Goal: Task Accomplishment & Management: Manage account settings

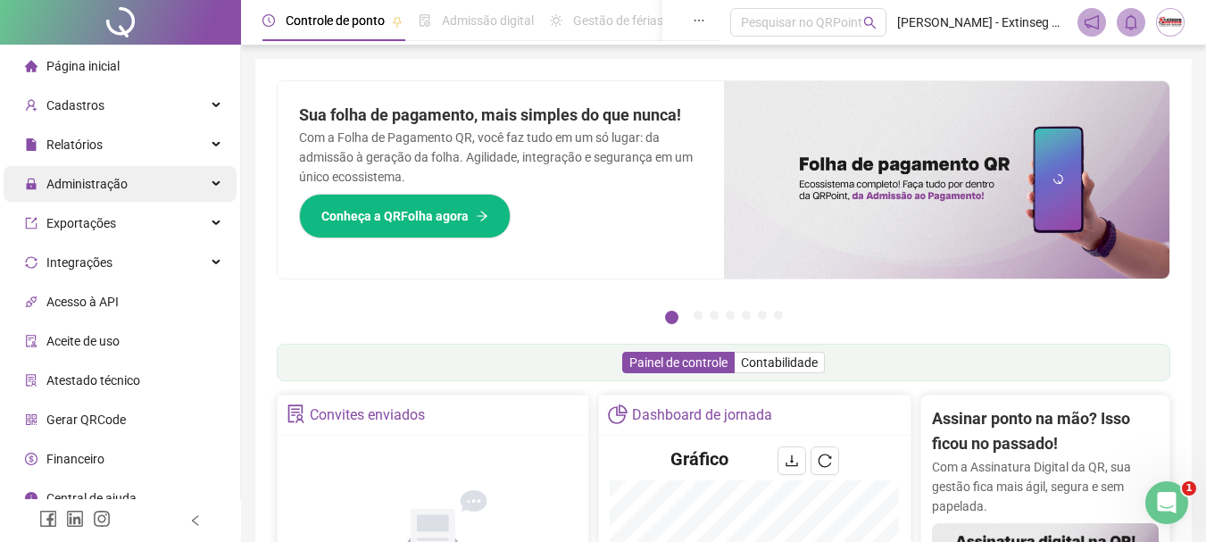
click at [183, 187] on div "Administração" at bounding box center [120, 184] width 233 height 36
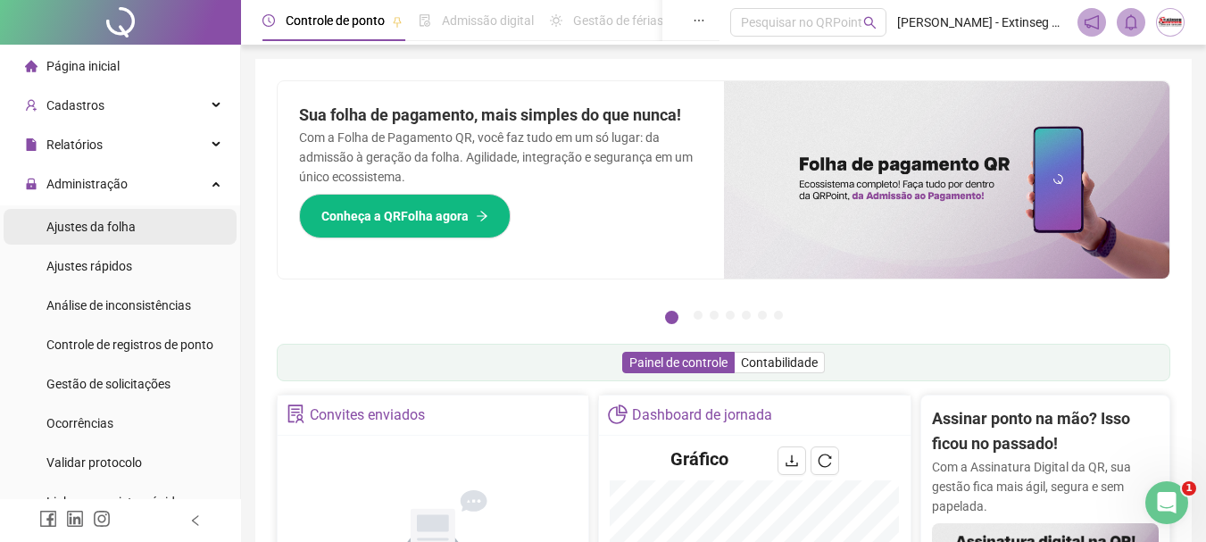
click at [122, 232] on span "Ajustes da folha" at bounding box center [90, 227] width 89 height 14
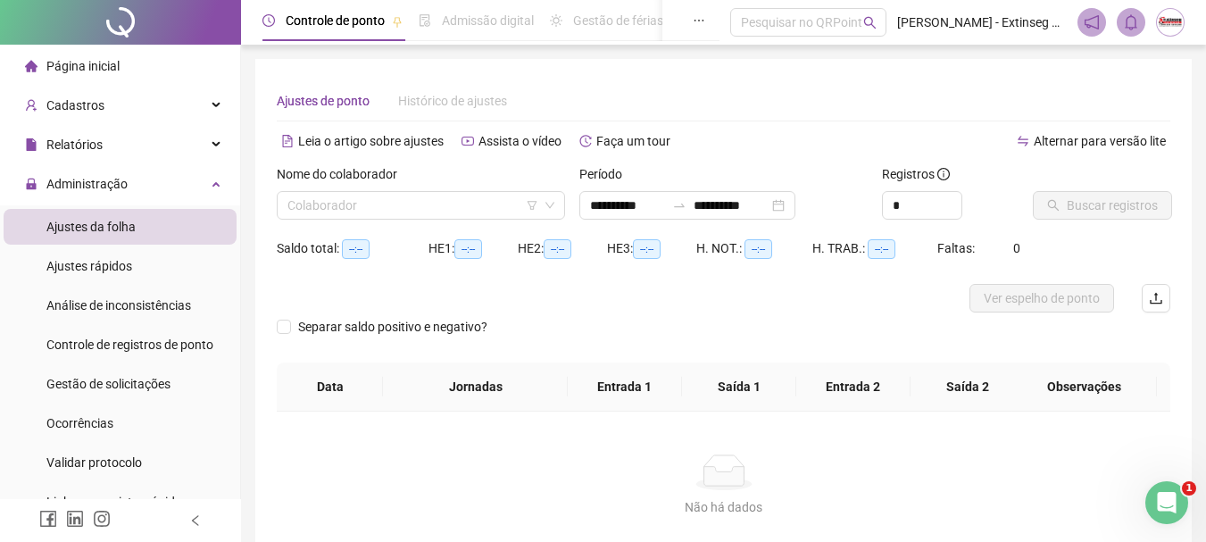
type input "**********"
click at [418, 216] on input "search" at bounding box center [412, 205] width 251 height 27
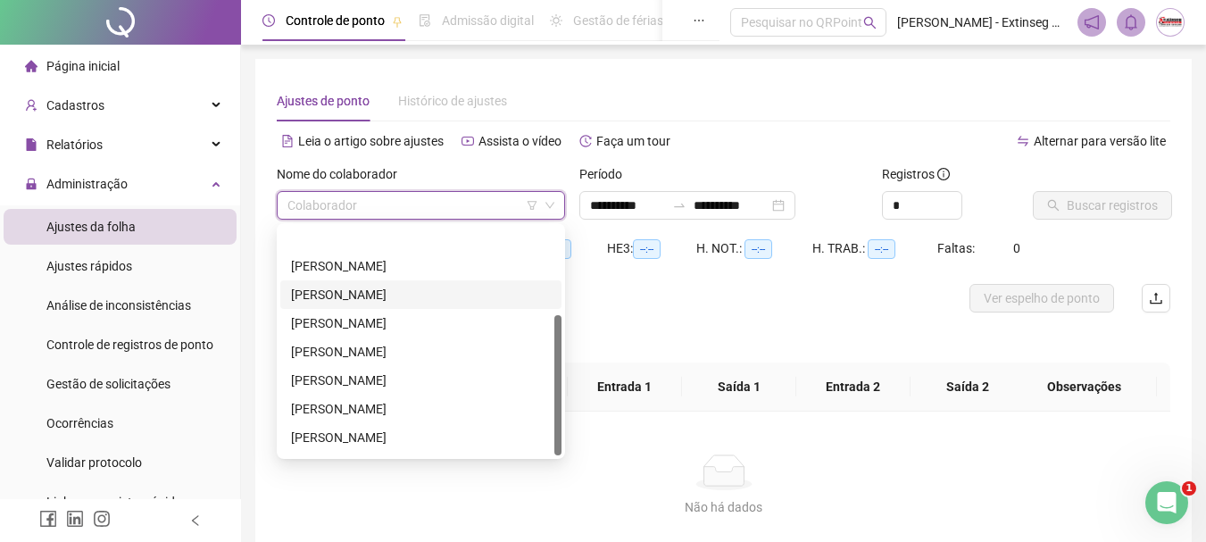
scroll to position [143, 0]
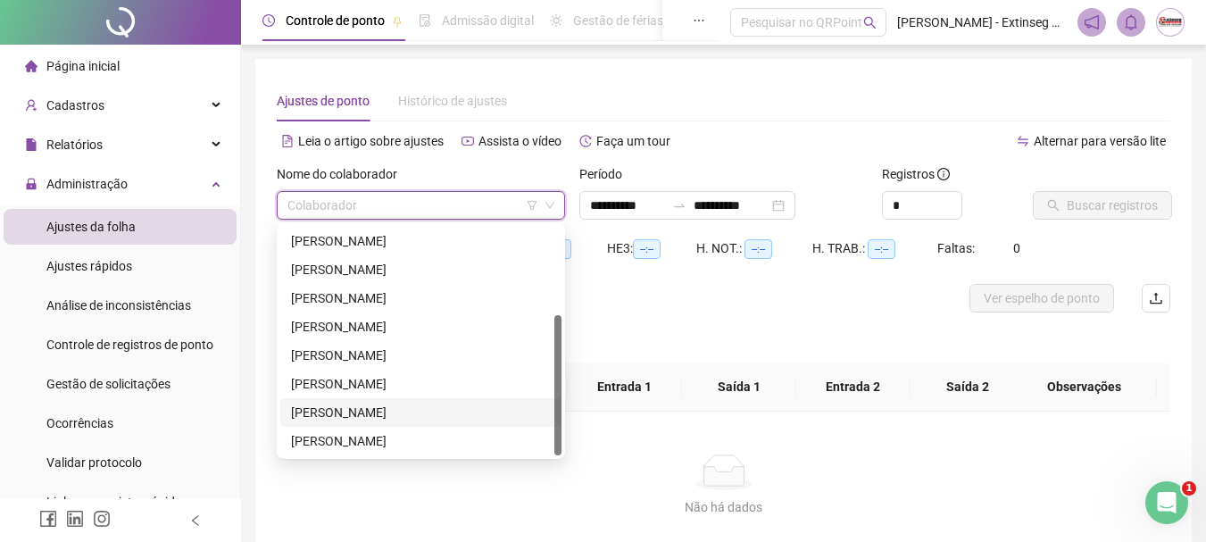
click at [385, 414] on div "[PERSON_NAME]" at bounding box center [421, 412] width 260 height 20
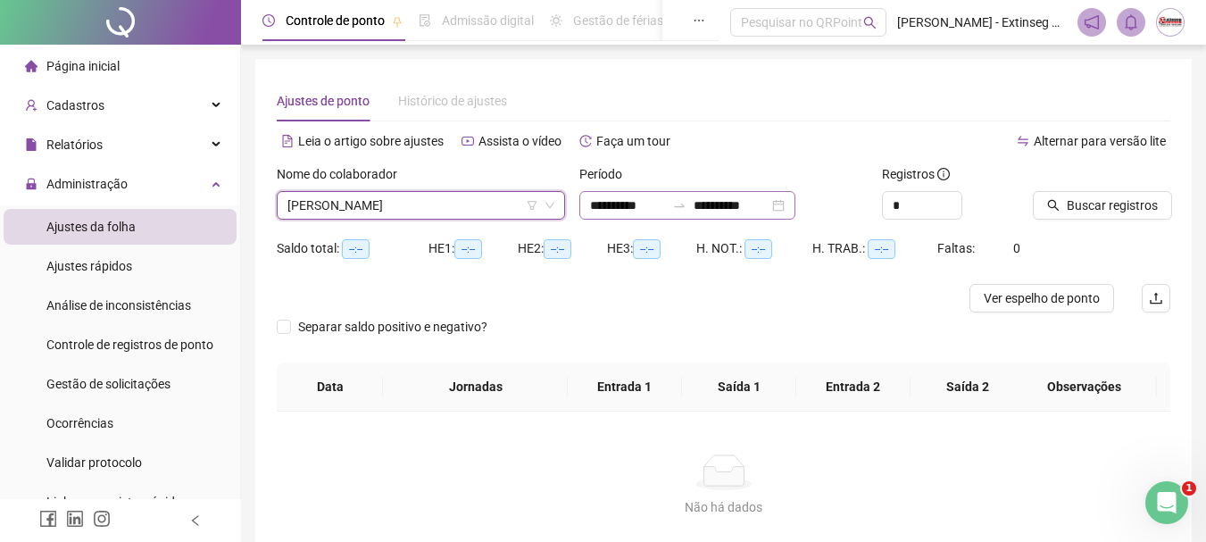
click at [795, 206] on div "**********" at bounding box center [687, 205] width 216 height 29
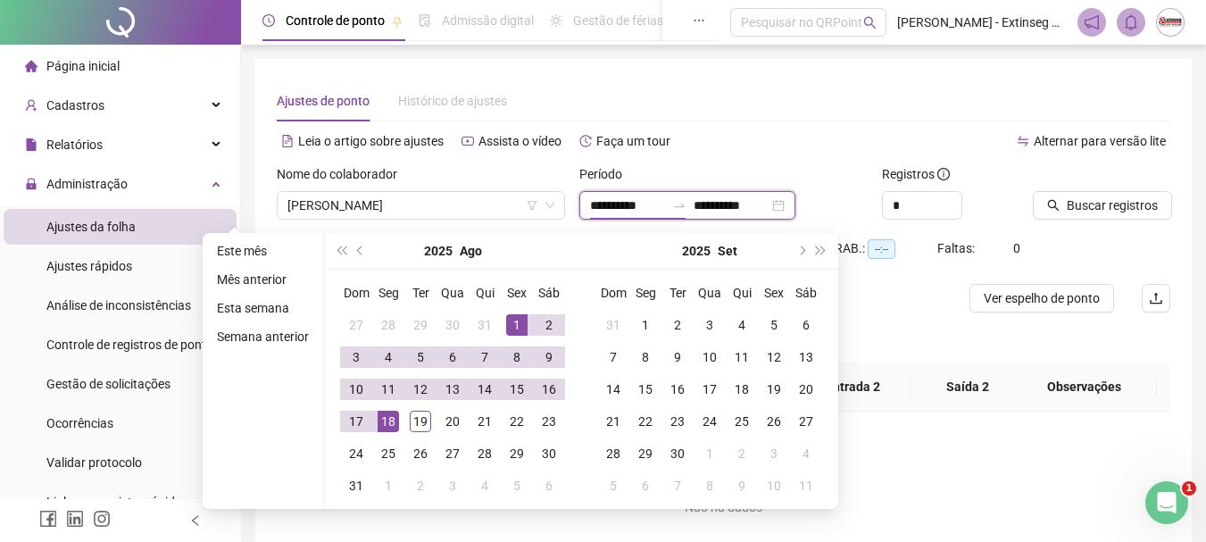
click at [795, 205] on div "**********" at bounding box center [687, 205] width 216 height 29
type input "**********"
click at [507, 317] on div "1" at bounding box center [516, 324] width 21 height 21
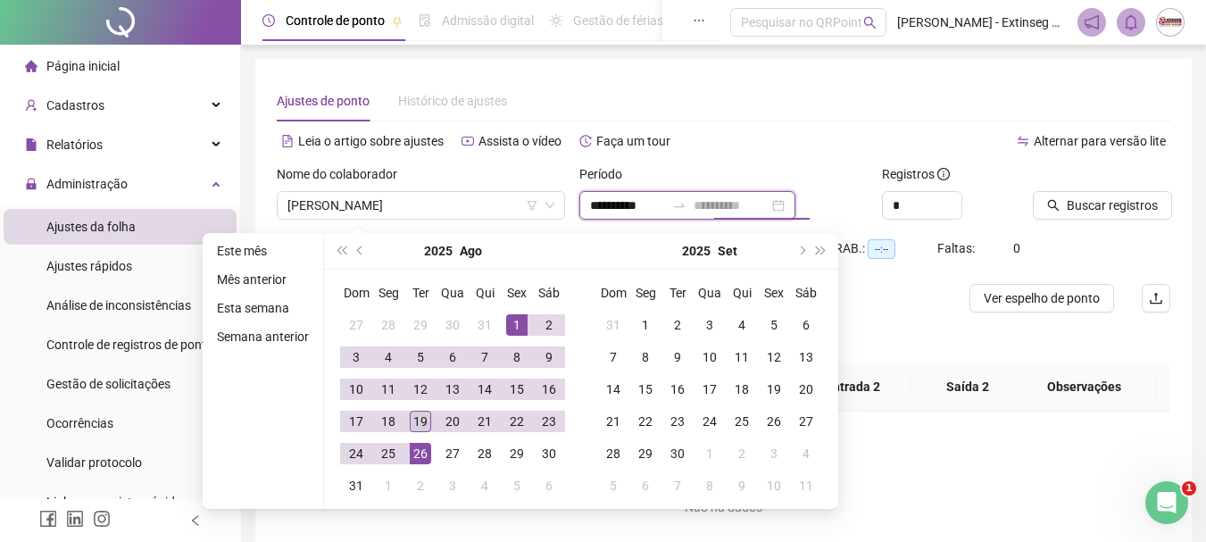
type input "**********"
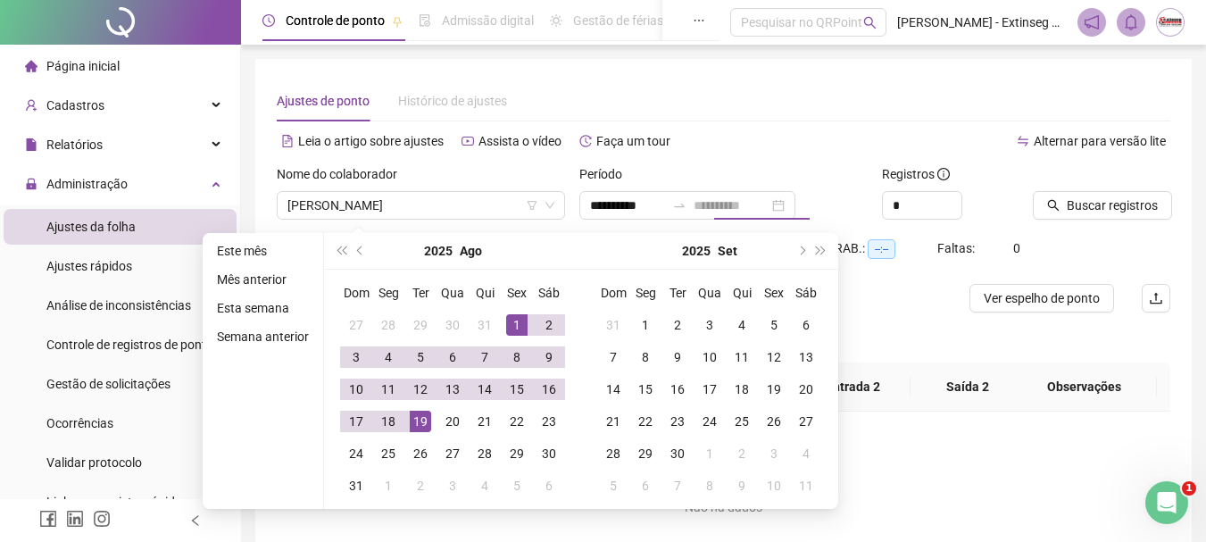
click at [422, 418] on div "19" at bounding box center [420, 420] width 21 height 21
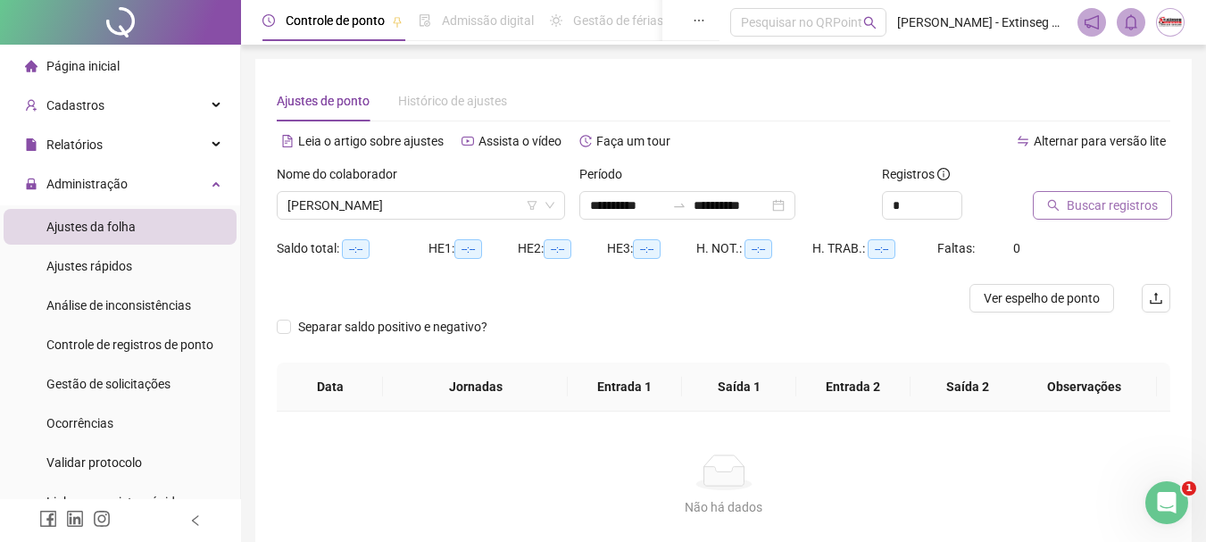
click at [1115, 203] on span "Buscar registros" at bounding box center [1111, 205] width 91 height 20
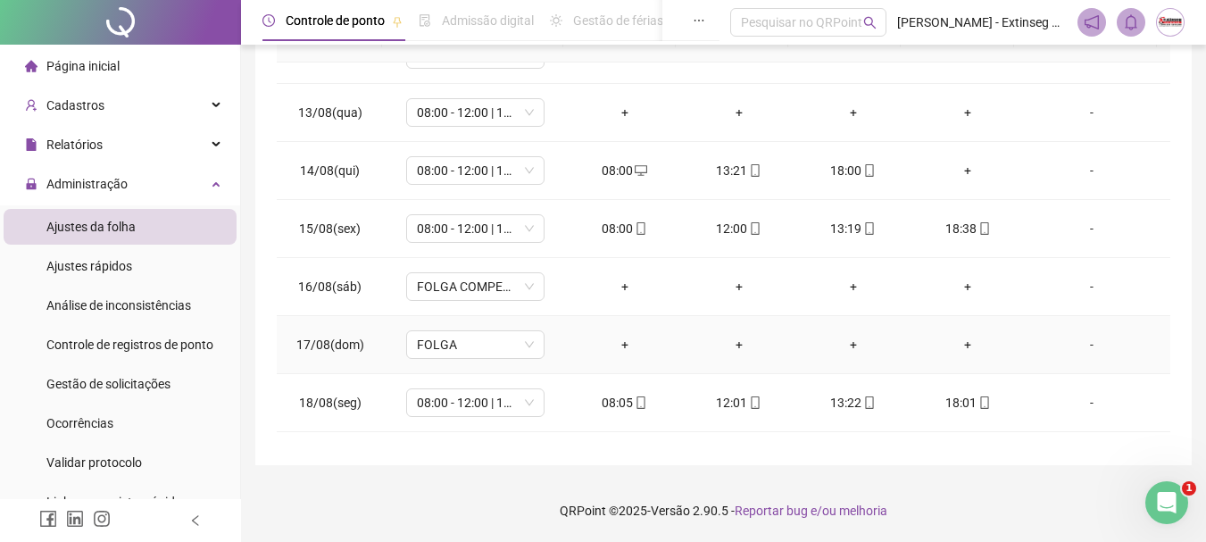
scroll to position [721, 0]
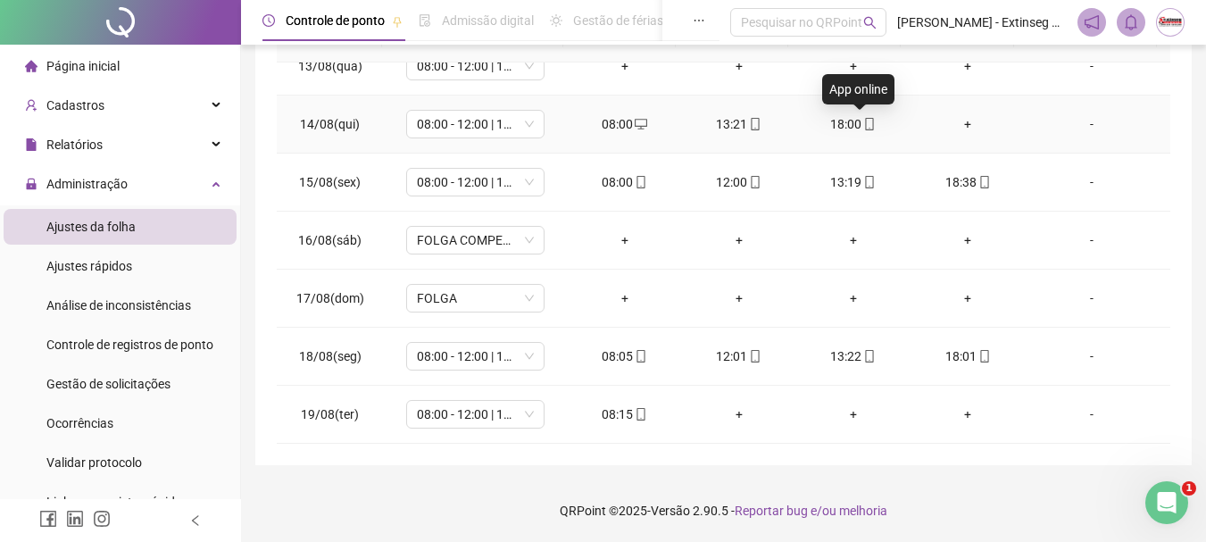
click at [863, 119] on icon "mobile" at bounding box center [869, 124] width 12 height 12
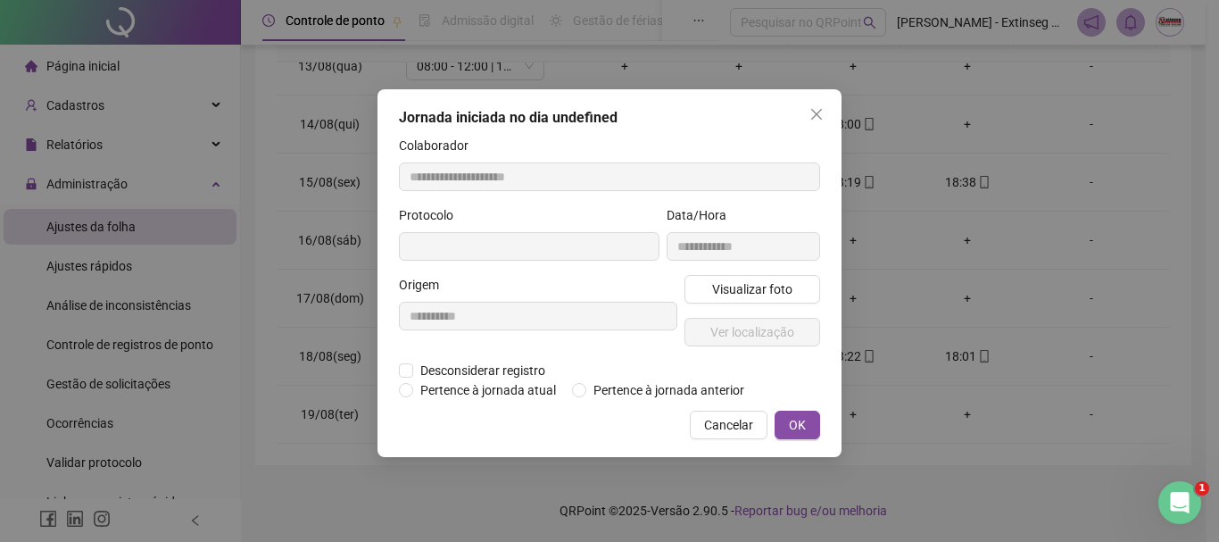
type input "**********"
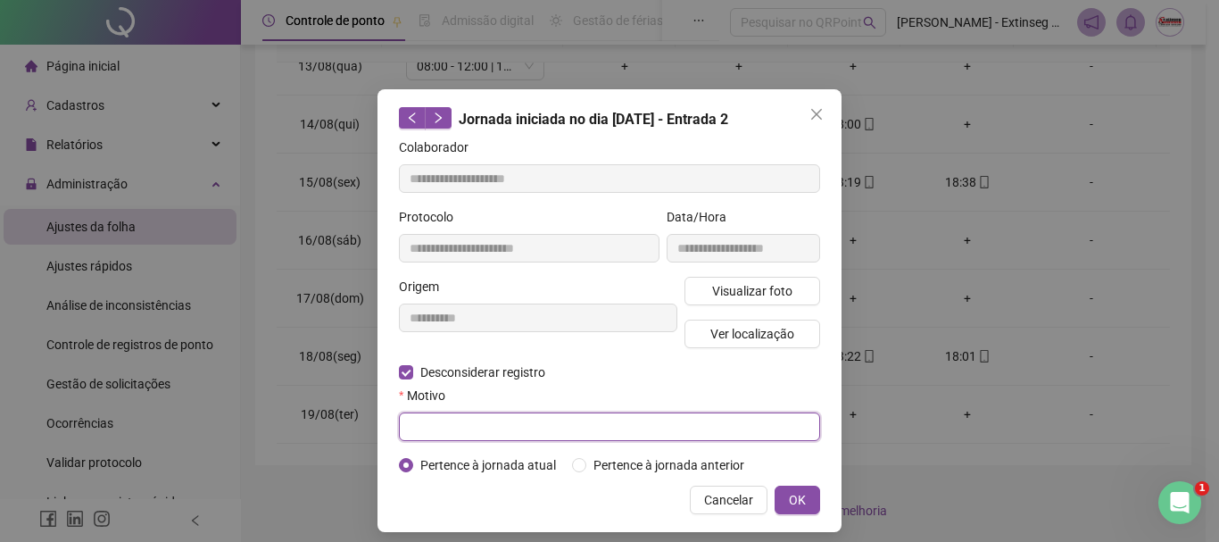
click at [518, 413] on input "text" at bounding box center [609, 426] width 421 height 29
type input "*"
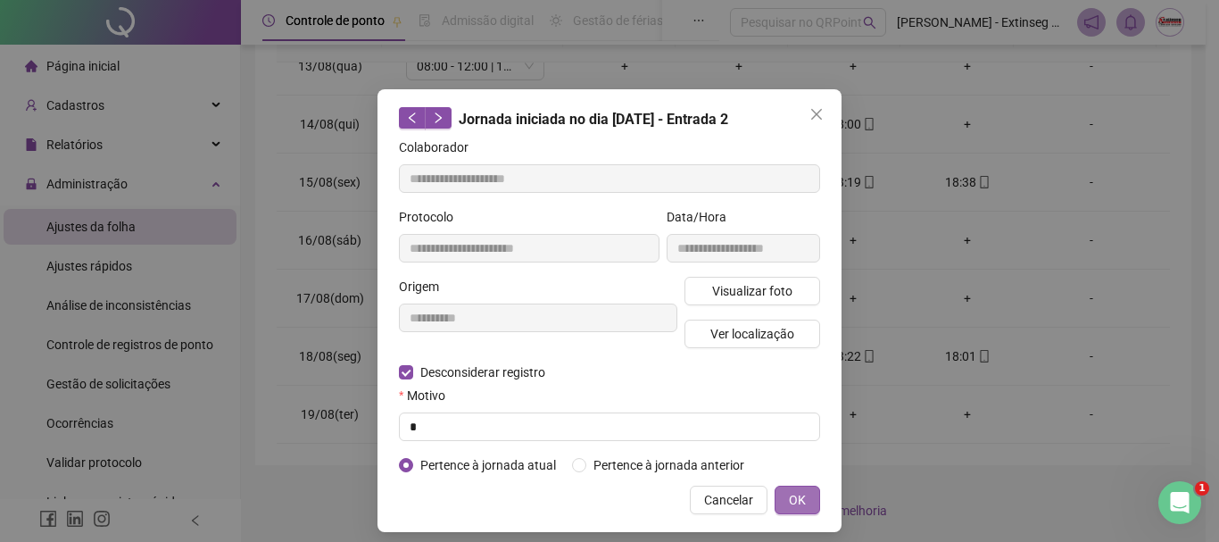
click at [779, 500] on button "OK" at bounding box center [798, 499] width 46 height 29
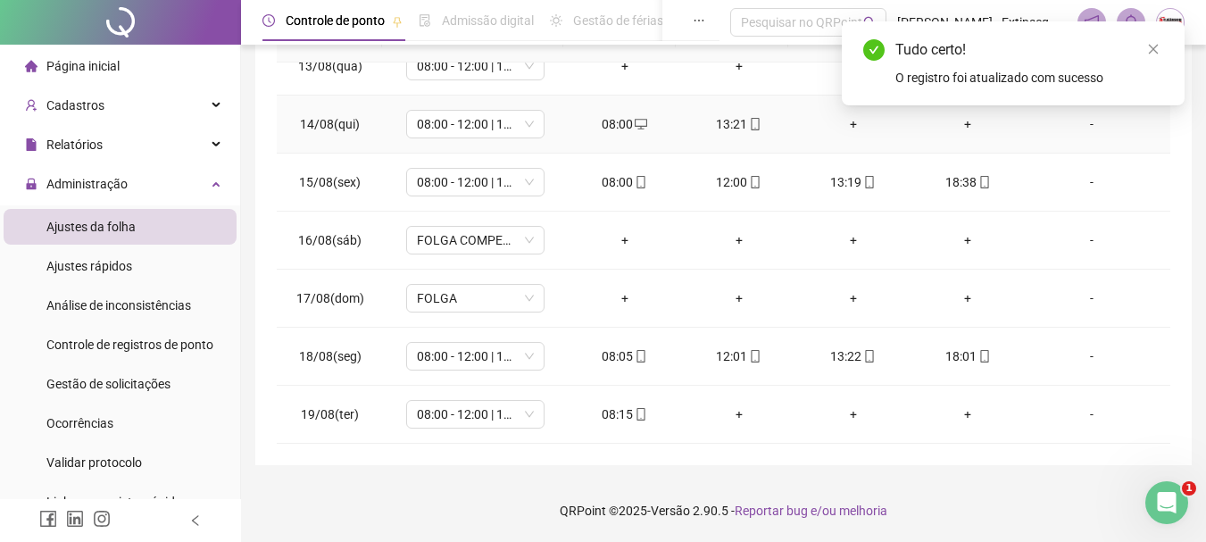
click at [843, 127] on div "+" at bounding box center [853, 124] width 86 height 20
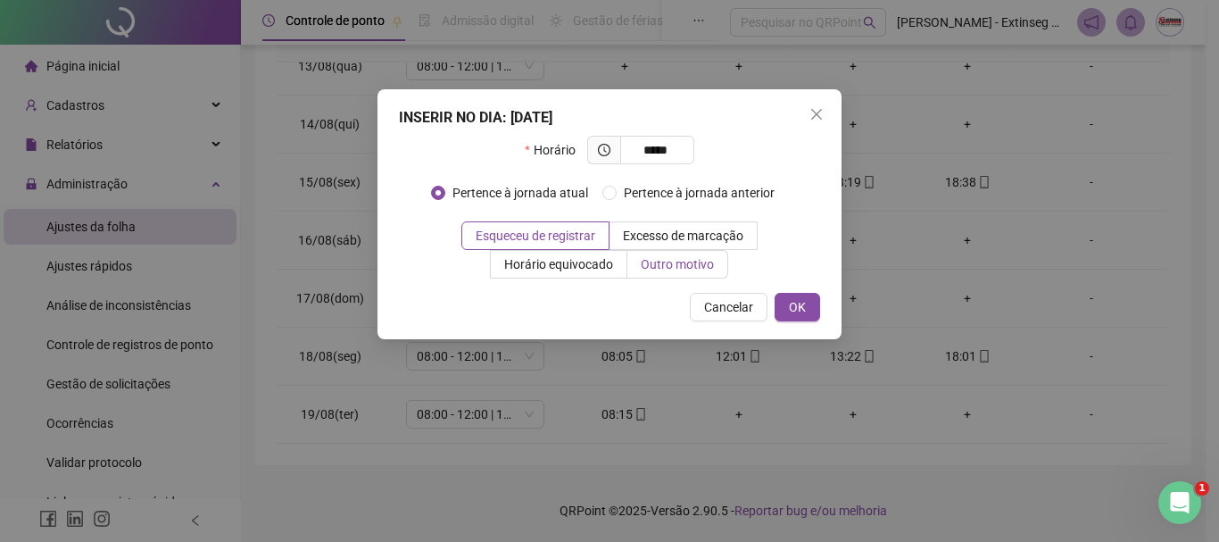
type input "*****"
click at [680, 270] on span "Outro motivo" at bounding box center [677, 264] width 73 height 14
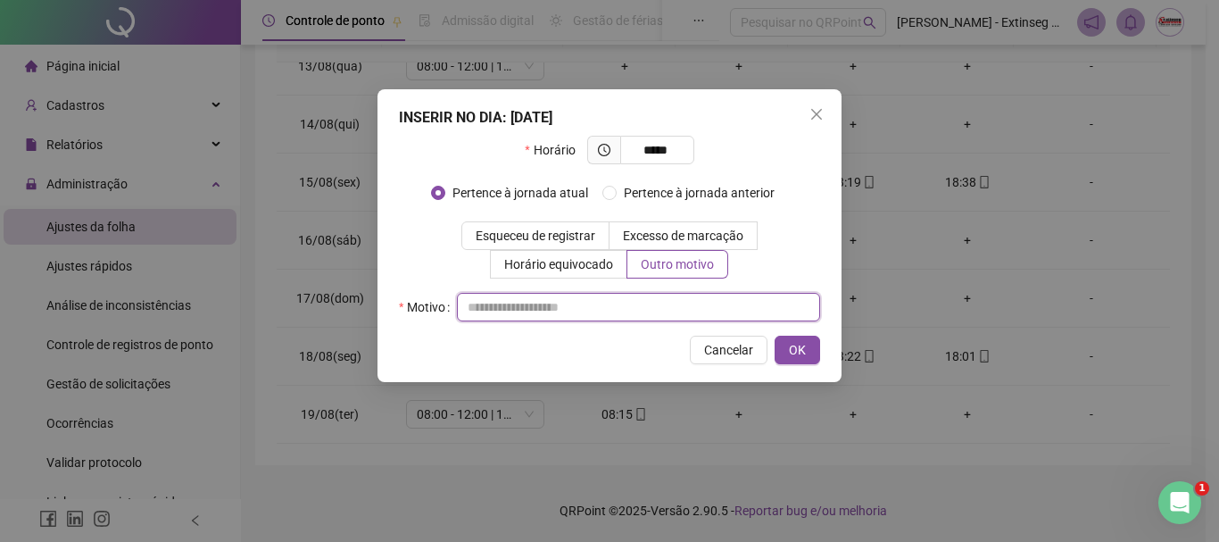
click at [666, 306] on input "text" at bounding box center [638, 307] width 363 height 29
type input "*"
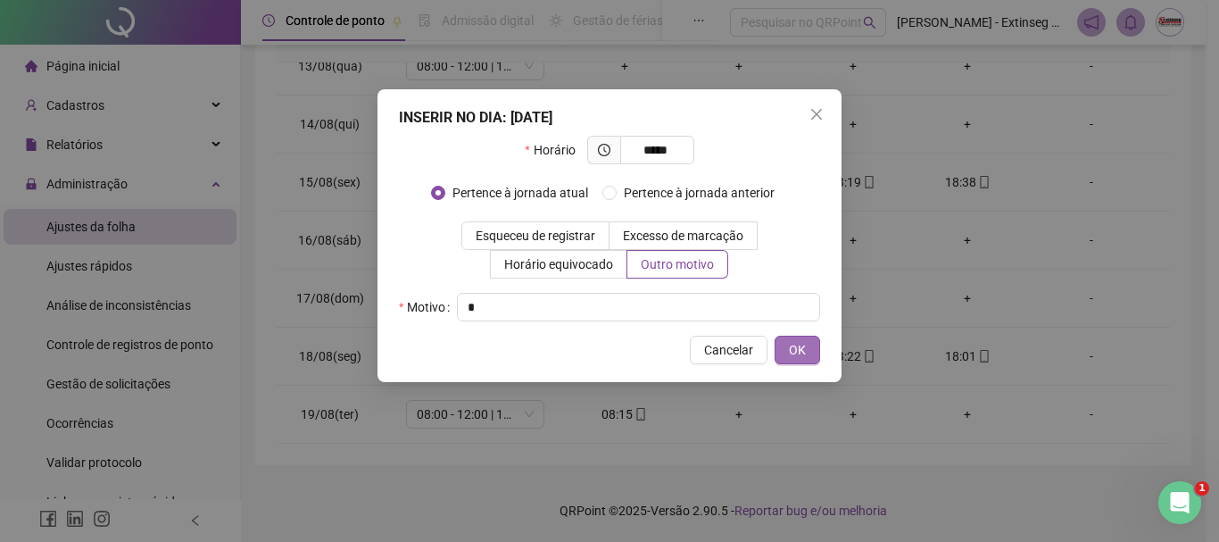
click at [800, 346] on span "OK" at bounding box center [797, 350] width 17 height 20
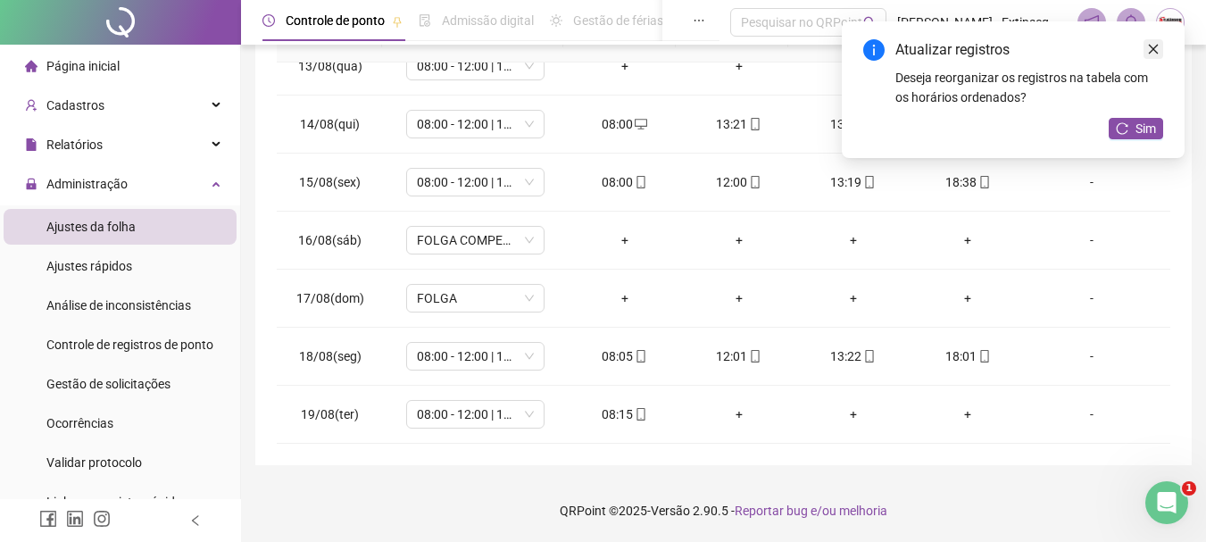
click at [1151, 49] on icon "close" at bounding box center [1153, 49] width 12 height 12
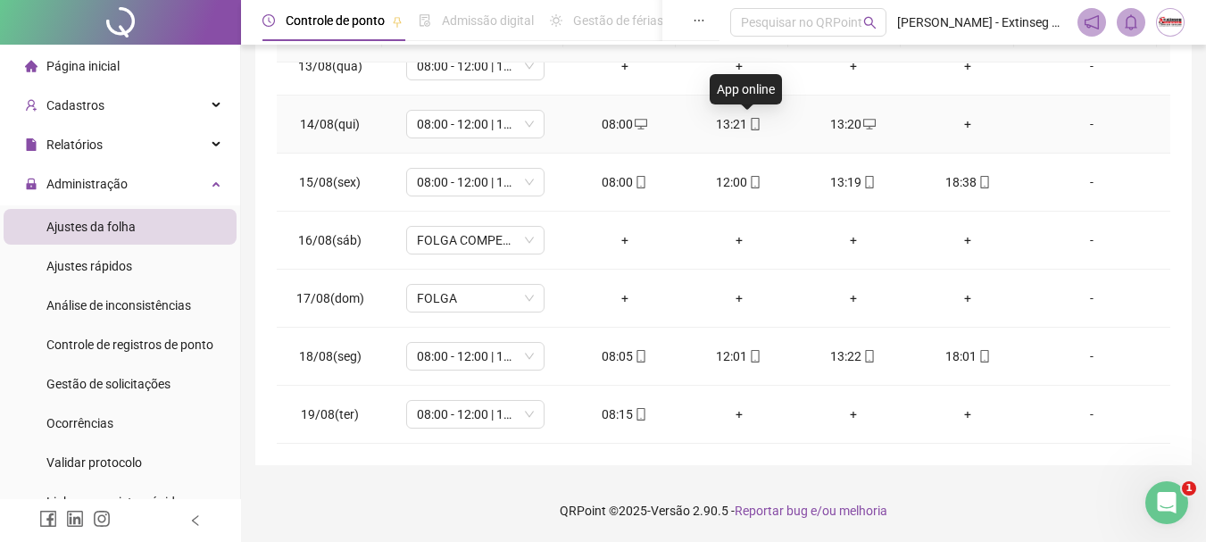
click at [749, 124] on icon "mobile" at bounding box center [755, 124] width 12 height 12
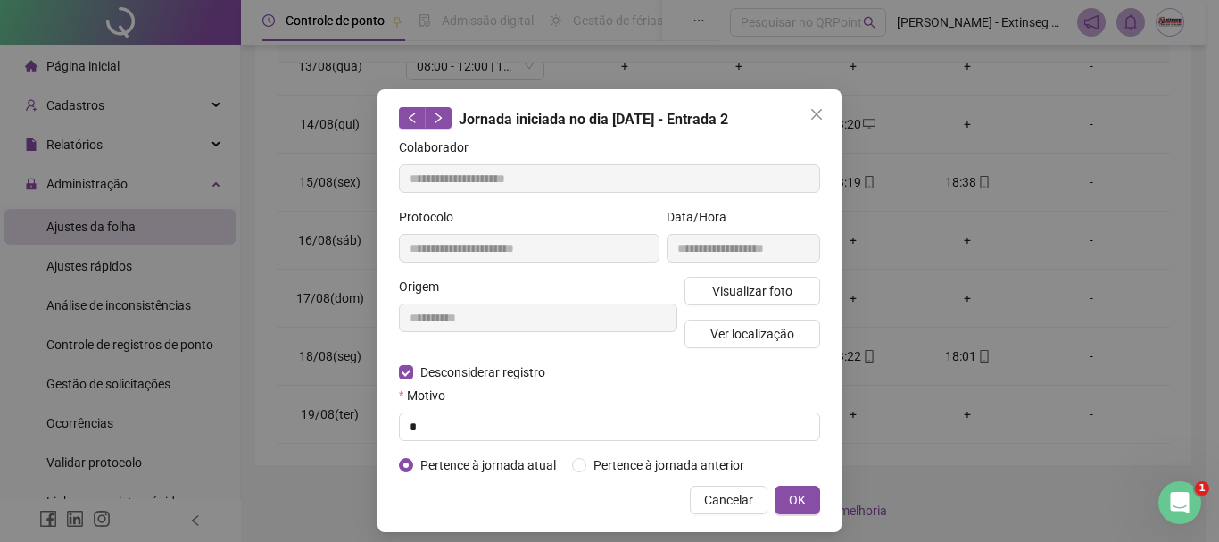
type input "**********"
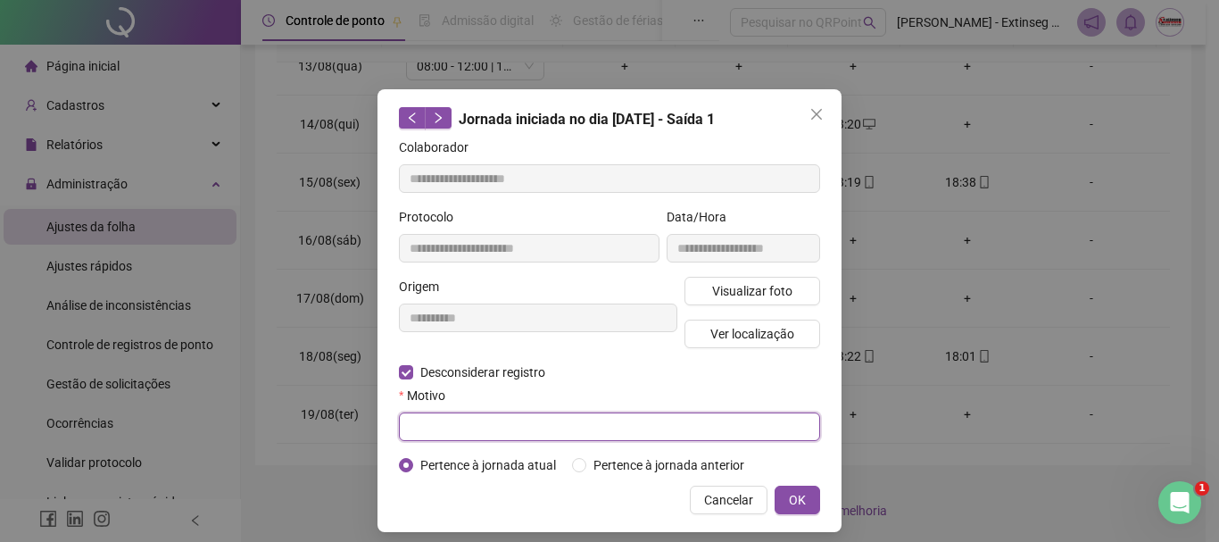
click at [437, 427] on input "text" at bounding box center [609, 426] width 421 height 29
type input "*"
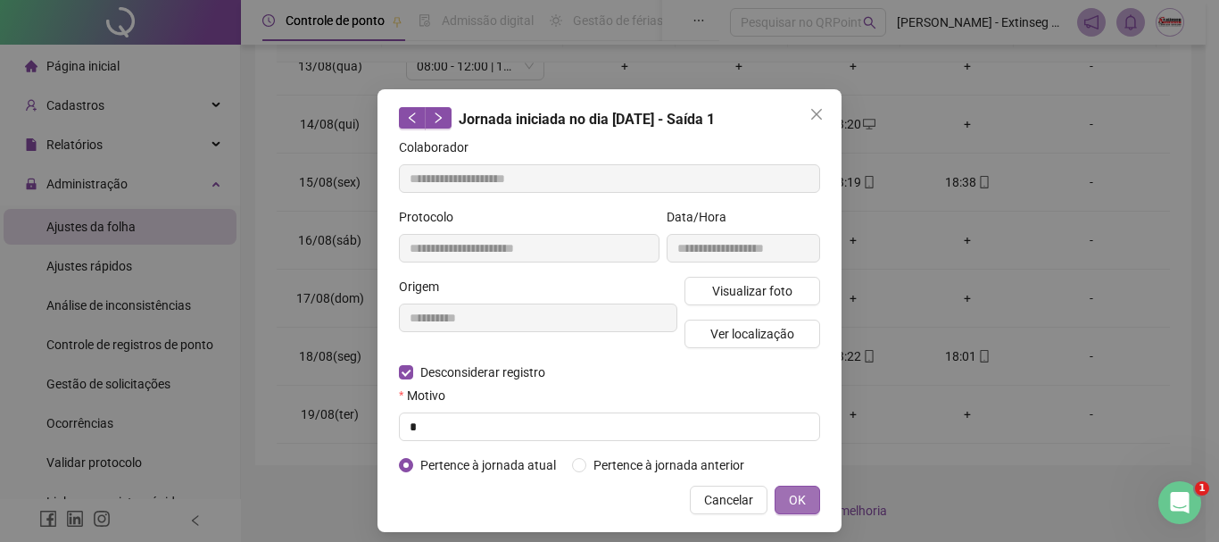
click at [799, 496] on span "OK" at bounding box center [797, 500] width 17 height 20
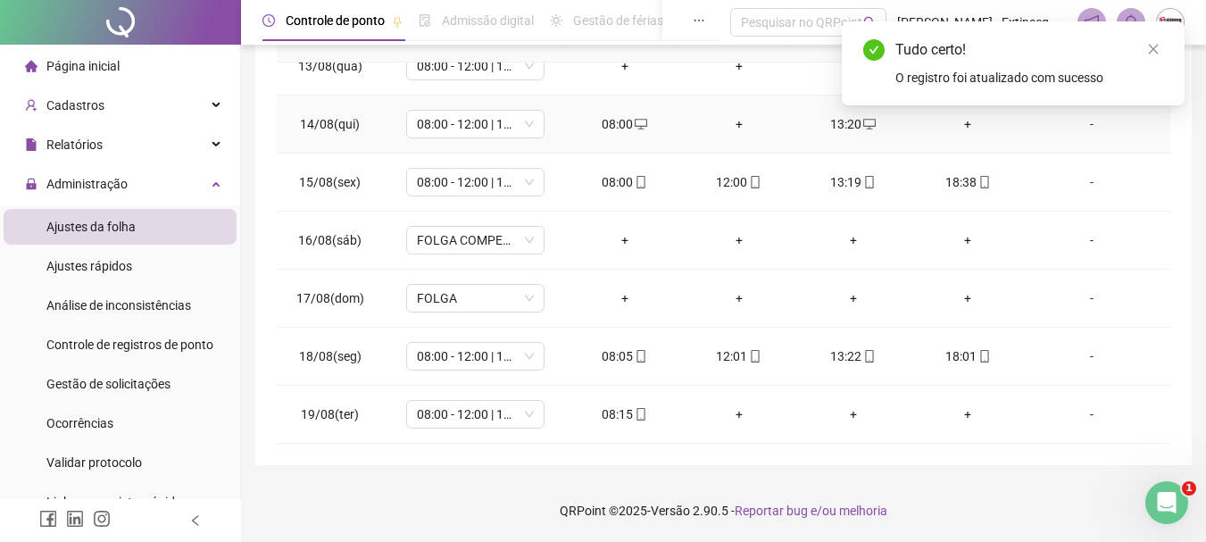
click at [718, 128] on div "+" at bounding box center [739, 124] width 86 height 20
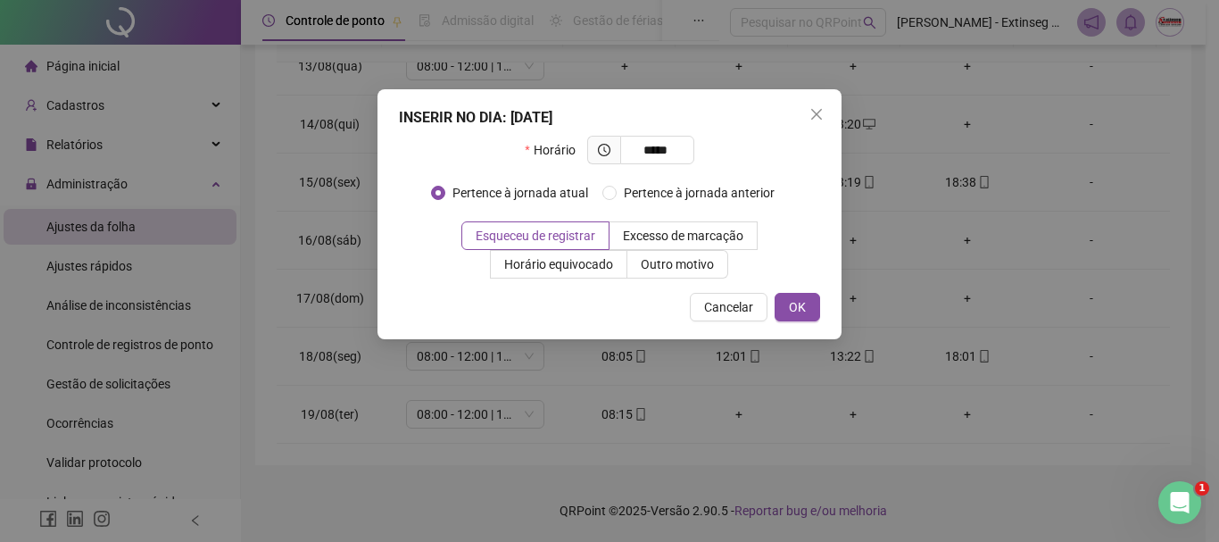
type input "*****"
click at [672, 267] on span "Outro motivo" at bounding box center [677, 264] width 73 height 14
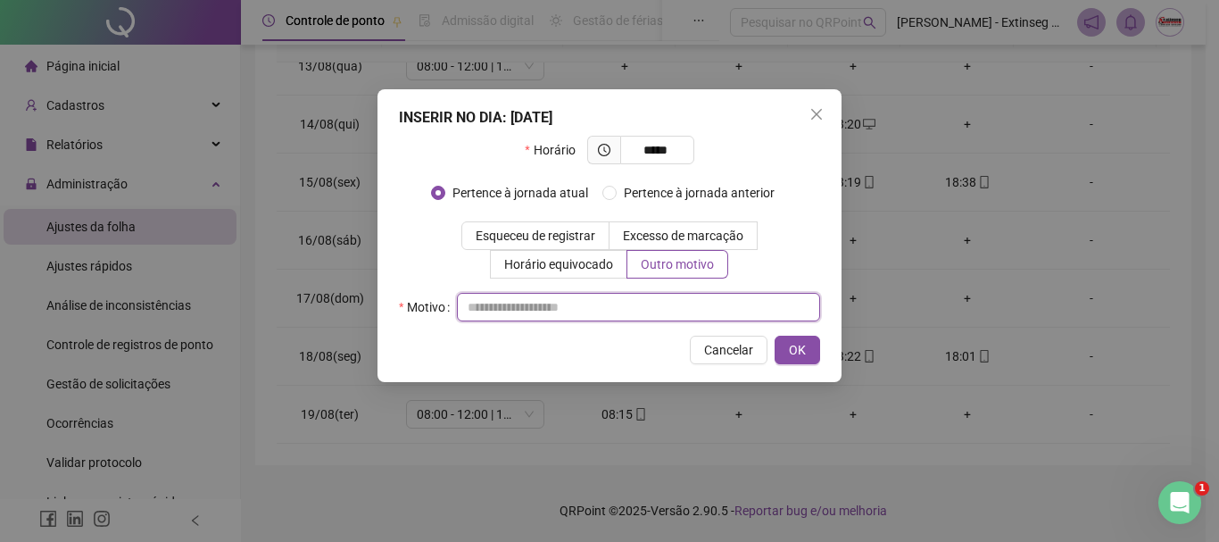
click at [652, 301] on input "text" at bounding box center [638, 307] width 363 height 29
type input "*"
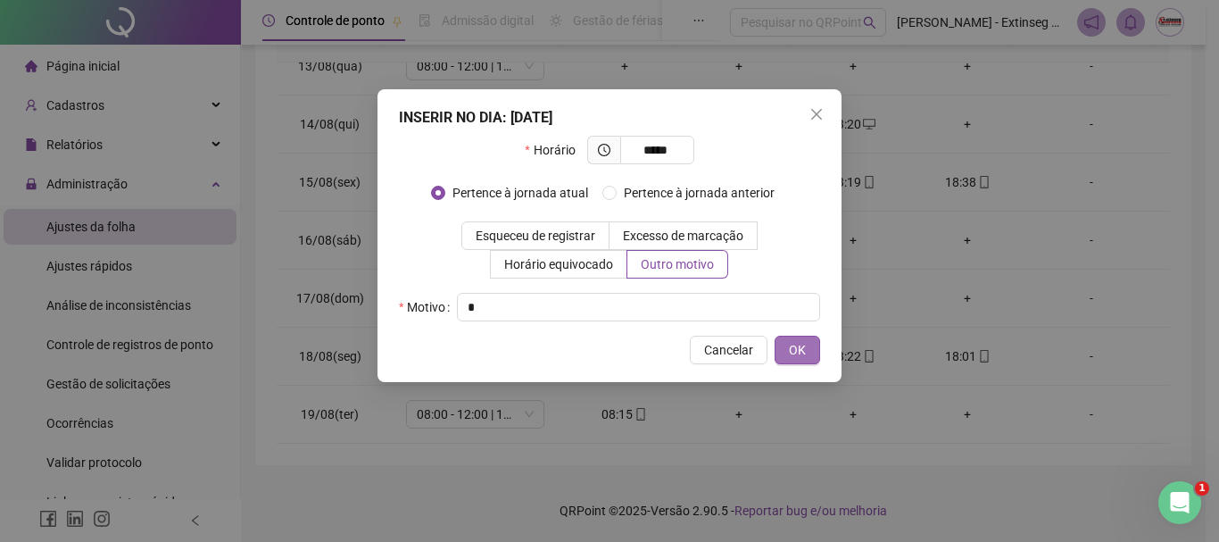
click at [788, 345] on button "OK" at bounding box center [798, 350] width 46 height 29
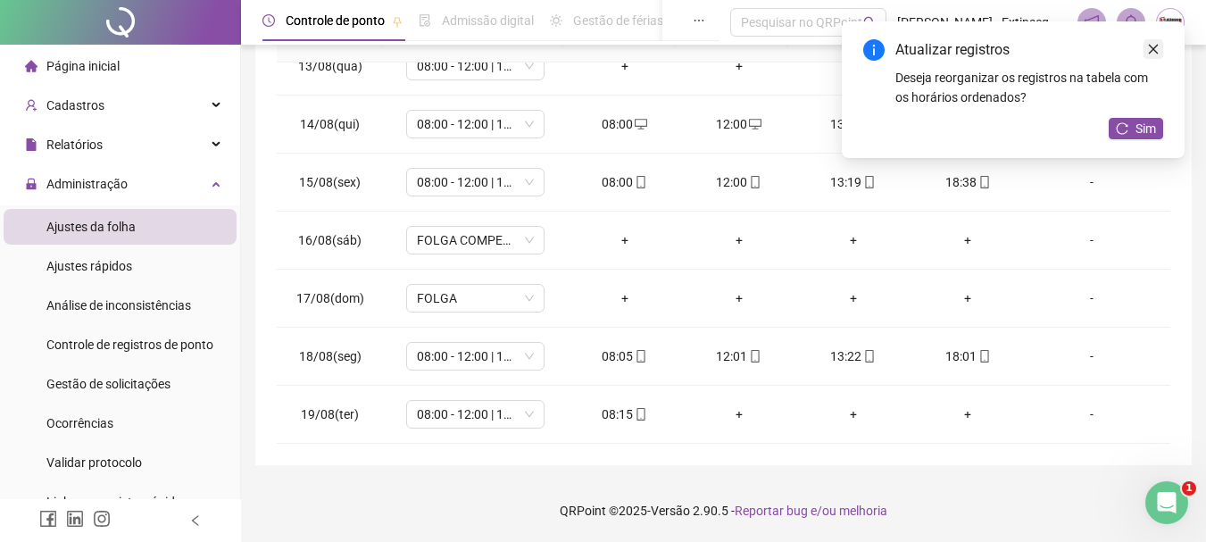
click at [1161, 43] on link "Close" at bounding box center [1153, 49] width 20 height 20
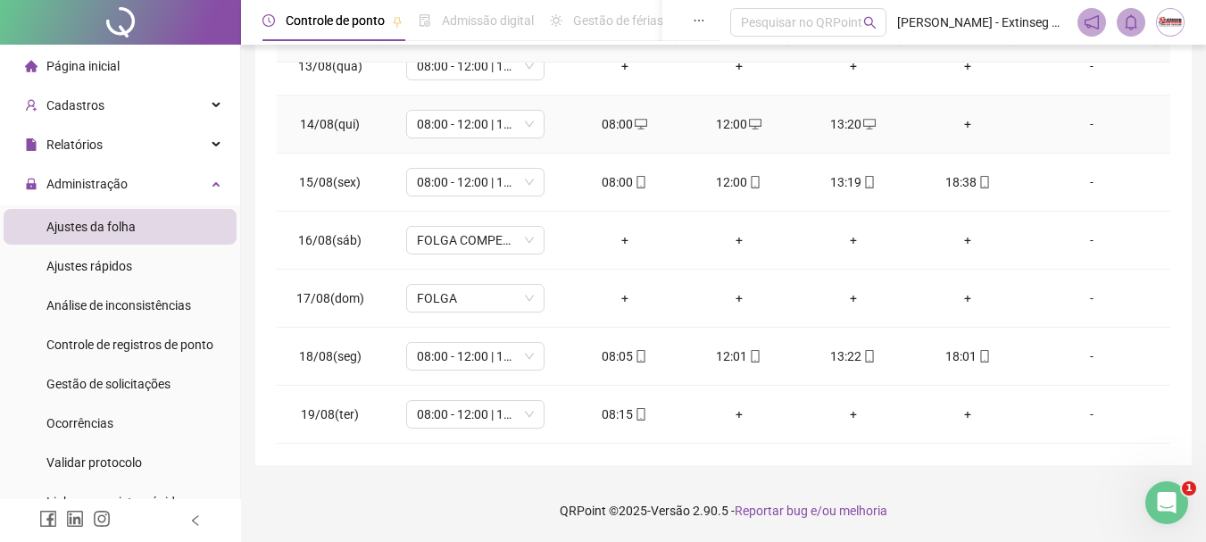
click at [964, 124] on div "+" at bounding box center [968, 124] width 86 height 20
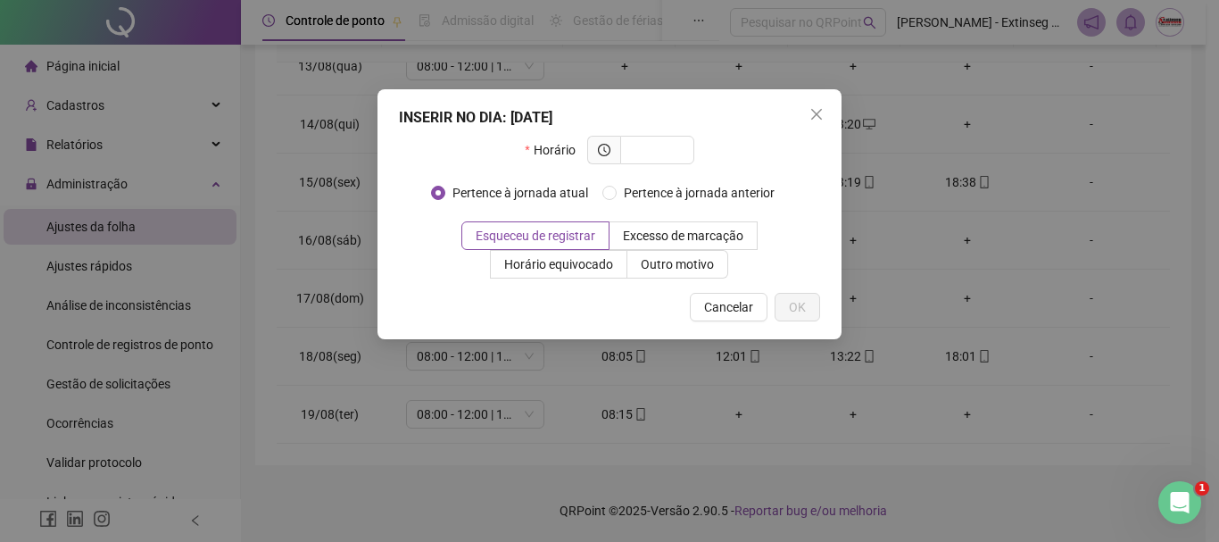
drag, startPoint x: 756, startPoint y: 116, endPoint x: 702, endPoint y: 110, distance: 53.9
click at [702, 110] on div "INSERIR NO DIA : [DATE]" at bounding box center [609, 117] width 421 height 21
click at [813, 117] on icon "close" at bounding box center [816, 114] width 11 height 11
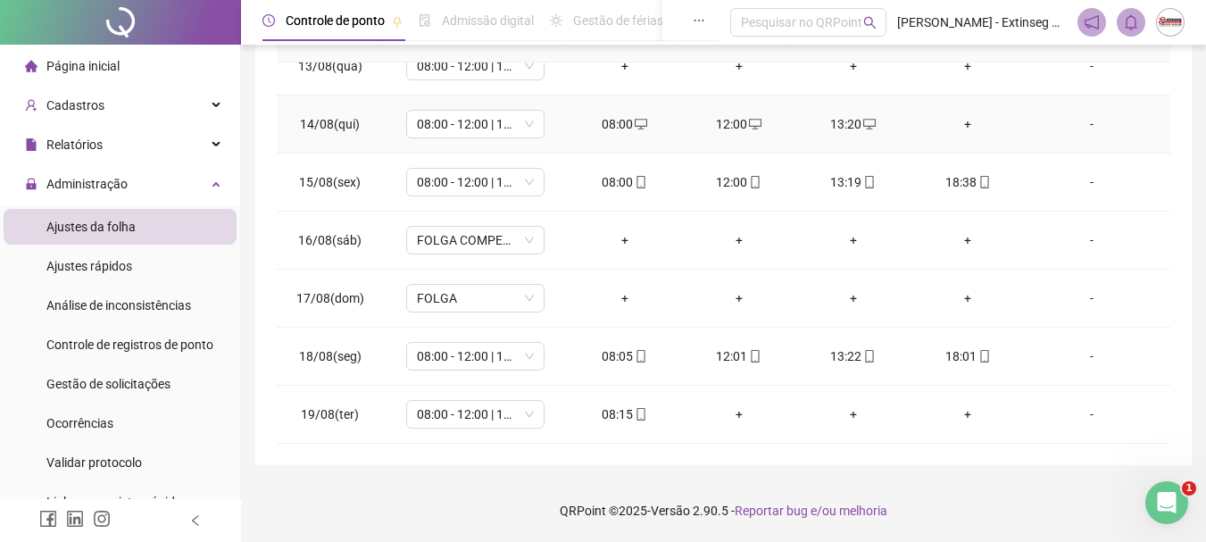
click at [958, 121] on div "+" at bounding box center [968, 124] width 86 height 20
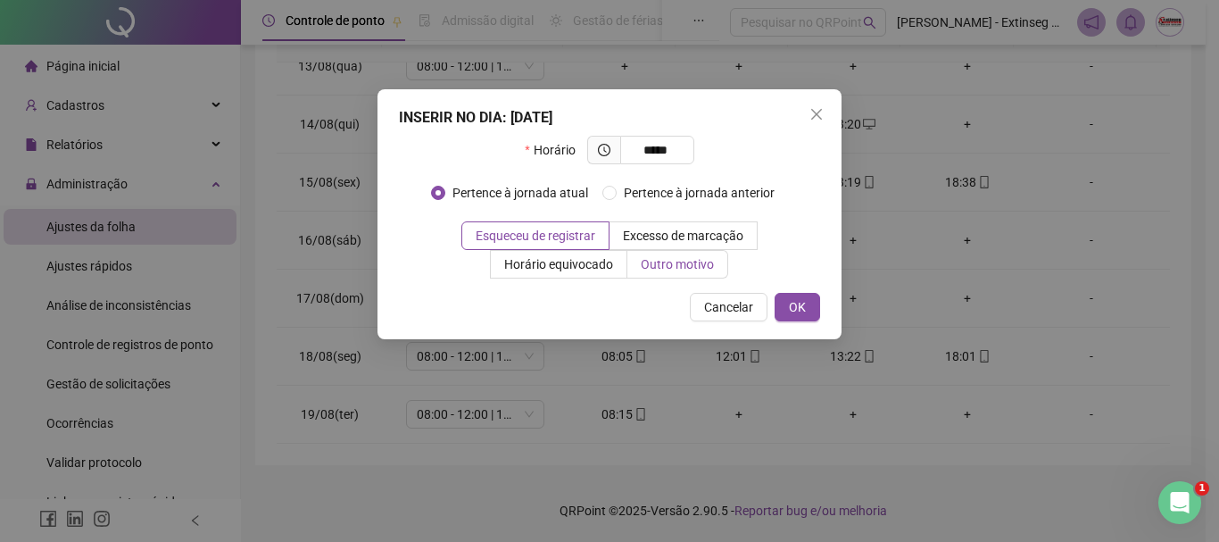
type input "*****"
click at [707, 259] on span "Outro motivo" at bounding box center [677, 264] width 73 height 14
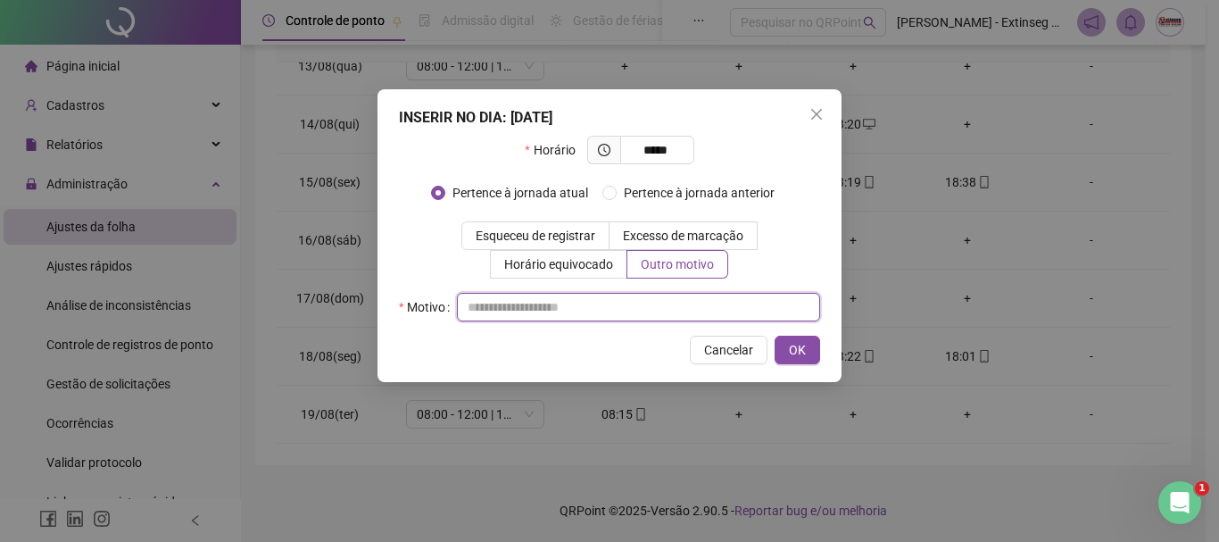
click at [561, 302] on input "text" at bounding box center [638, 307] width 363 height 29
type input "*"
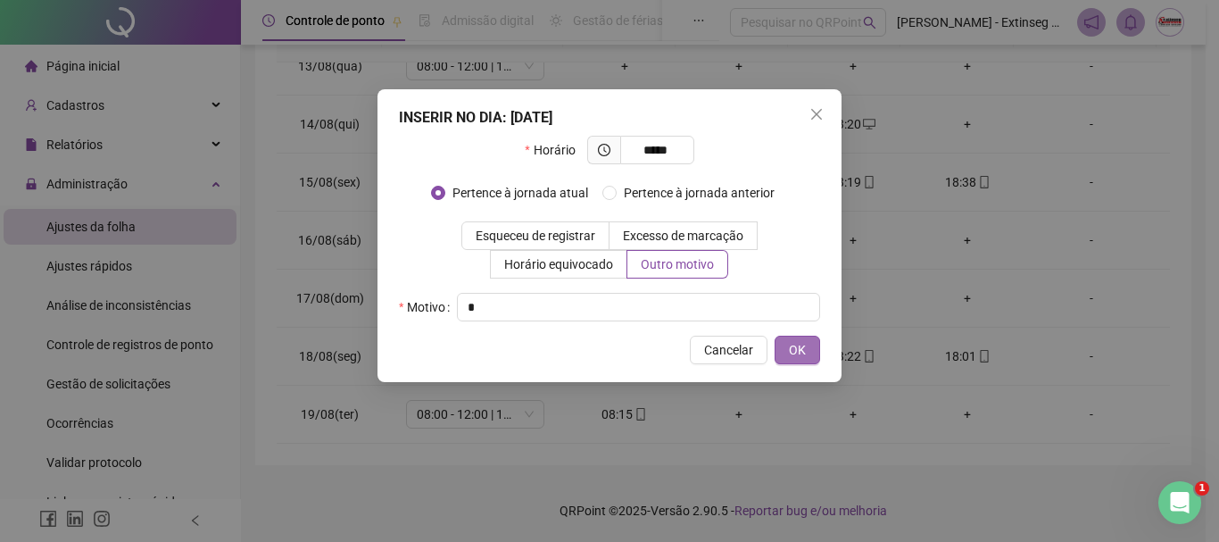
click at [809, 349] on button "OK" at bounding box center [798, 350] width 46 height 29
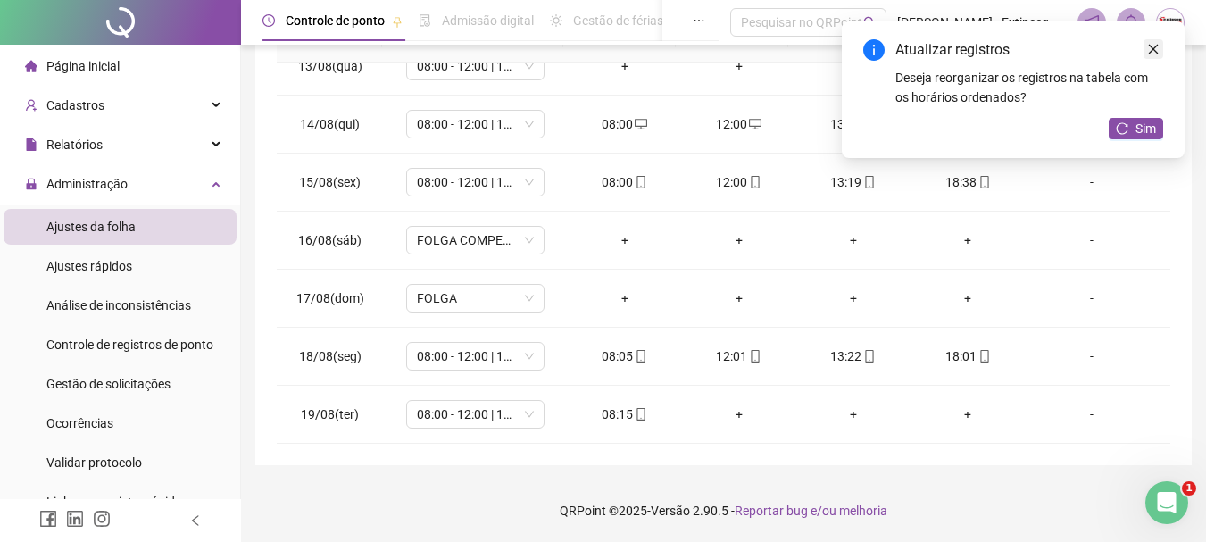
click at [1157, 47] on icon "close" at bounding box center [1153, 49] width 12 height 12
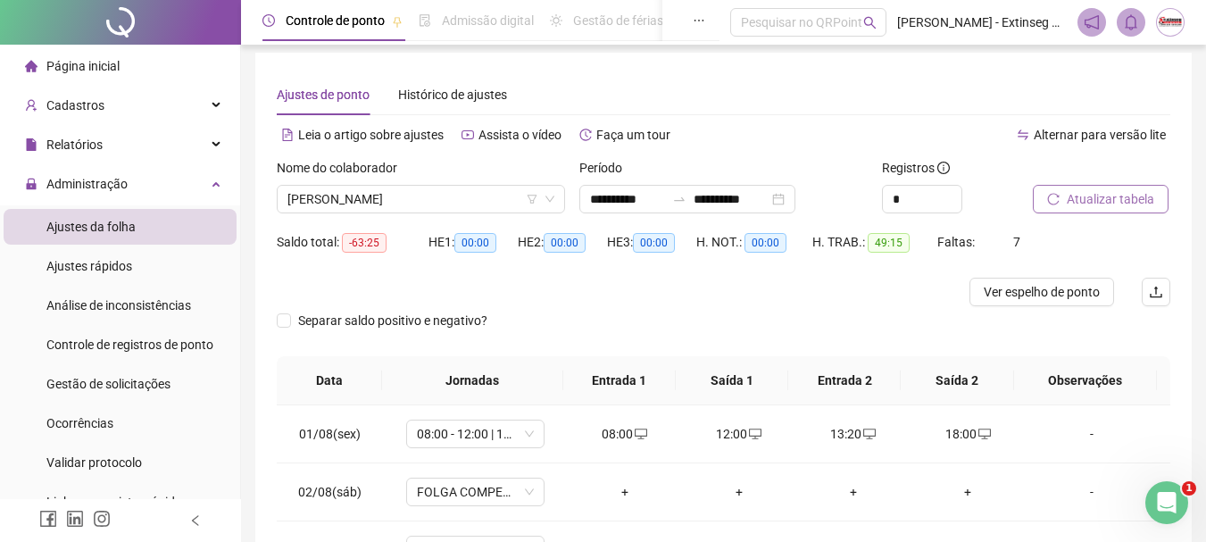
scroll to position [0, 0]
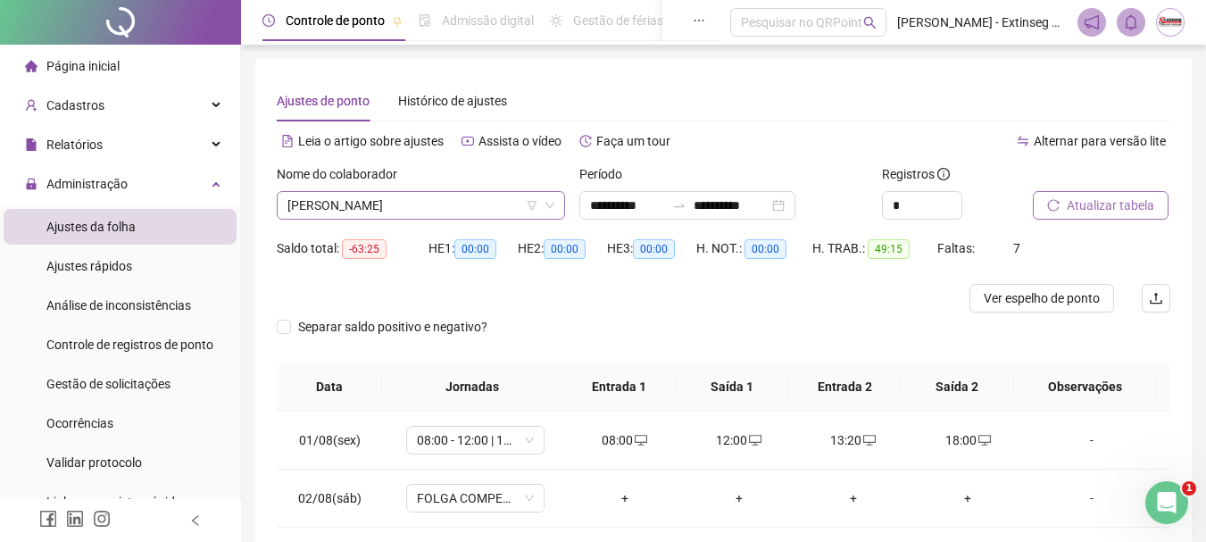
click at [537, 200] on span "[PERSON_NAME]" at bounding box center [420, 205] width 267 height 27
click at [483, 203] on span "[PERSON_NAME]" at bounding box center [420, 205] width 267 height 27
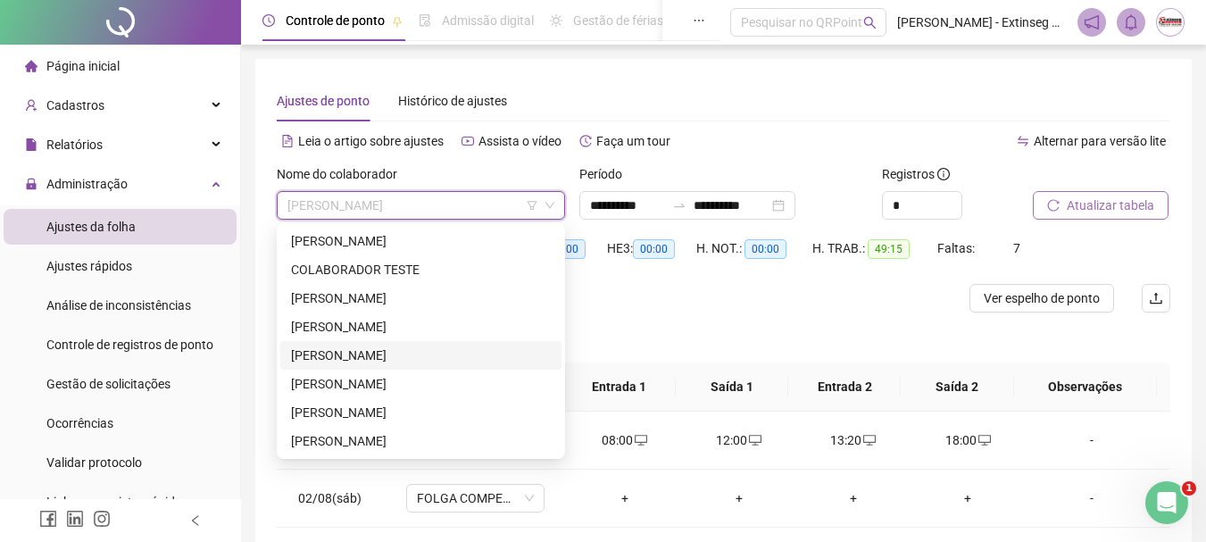
click at [427, 352] on div "[PERSON_NAME]" at bounding box center [421, 355] width 260 height 20
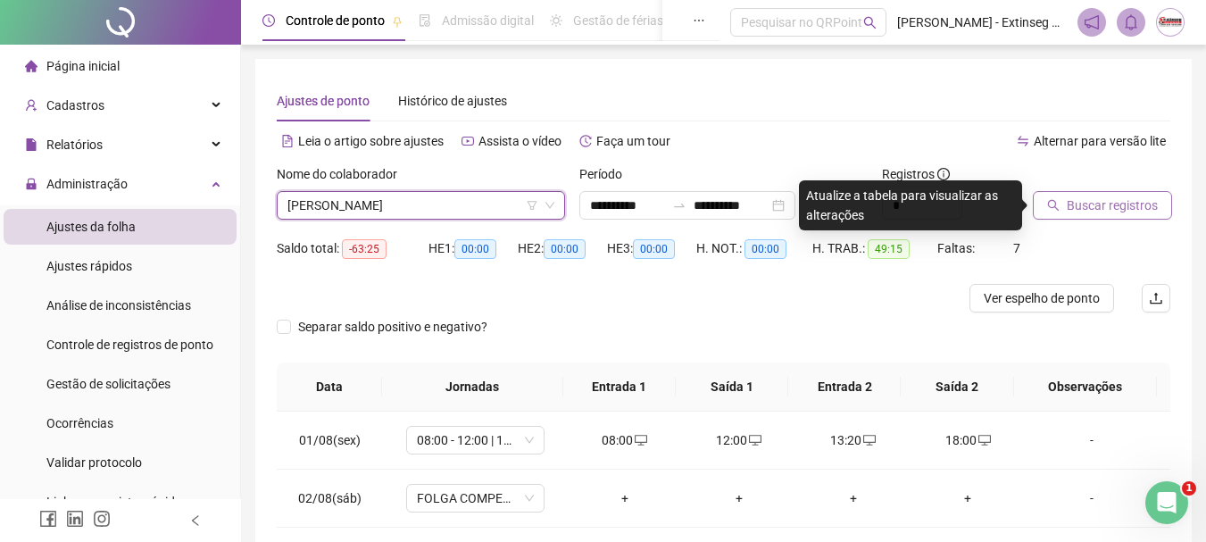
click at [1110, 206] on span "Buscar registros" at bounding box center [1111, 205] width 91 height 20
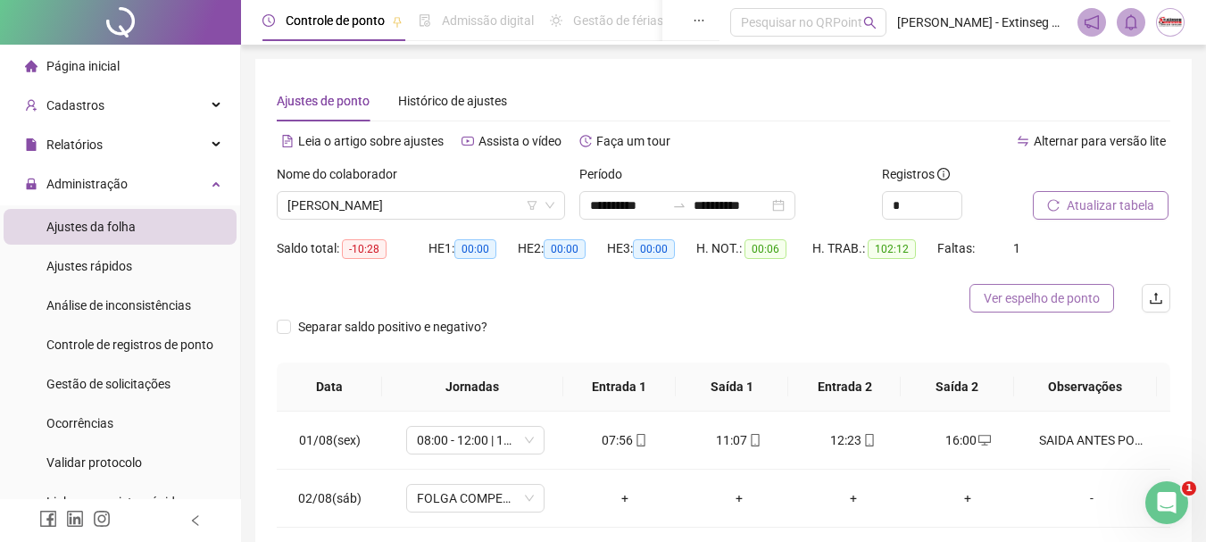
click at [1021, 299] on span "Ver espelho de ponto" at bounding box center [1041, 298] width 116 height 20
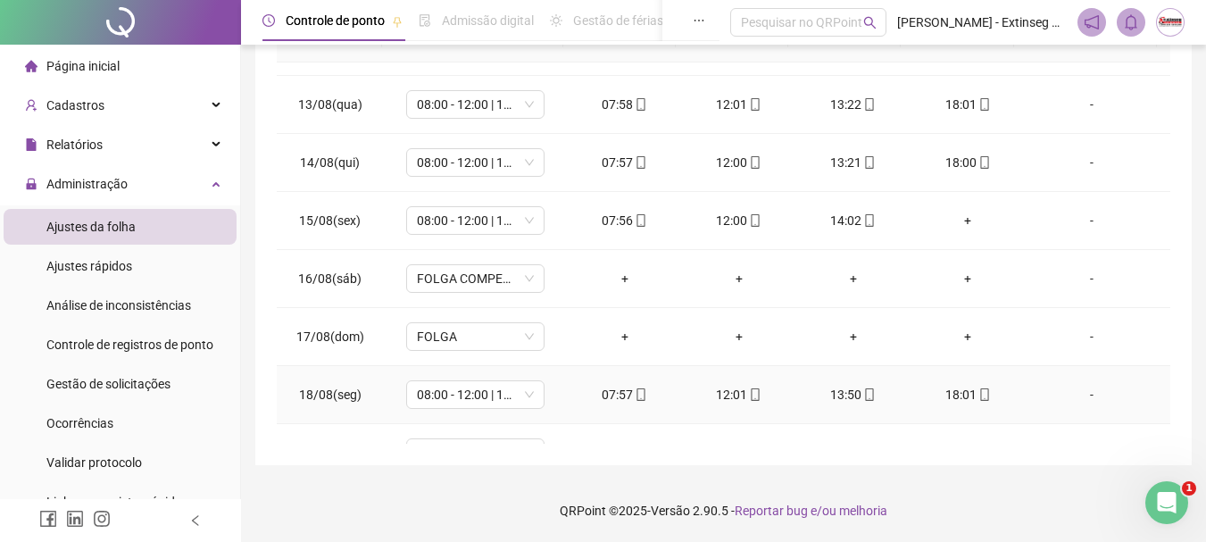
scroll to position [714, 0]
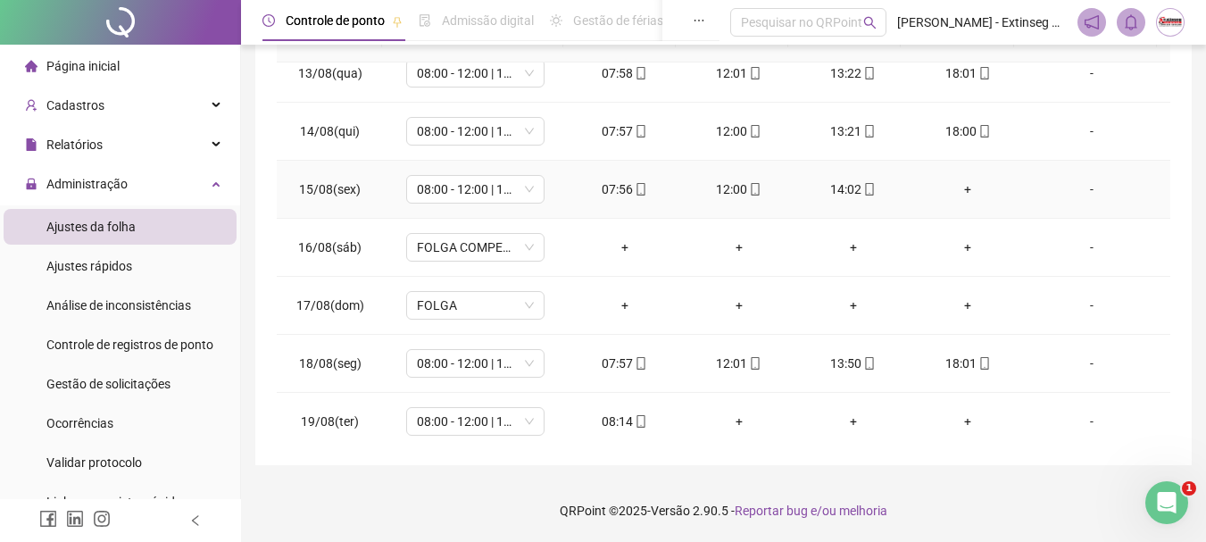
click at [957, 184] on div "+" at bounding box center [968, 189] width 86 height 20
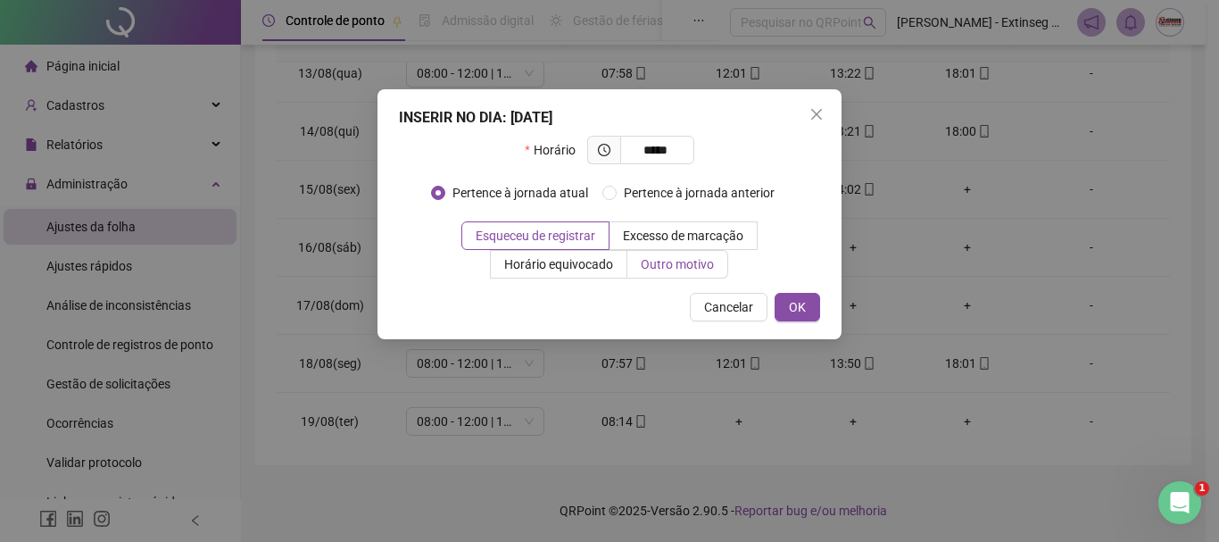
type input "*****"
click at [668, 268] on span "Outro motivo" at bounding box center [677, 264] width 73 height 14
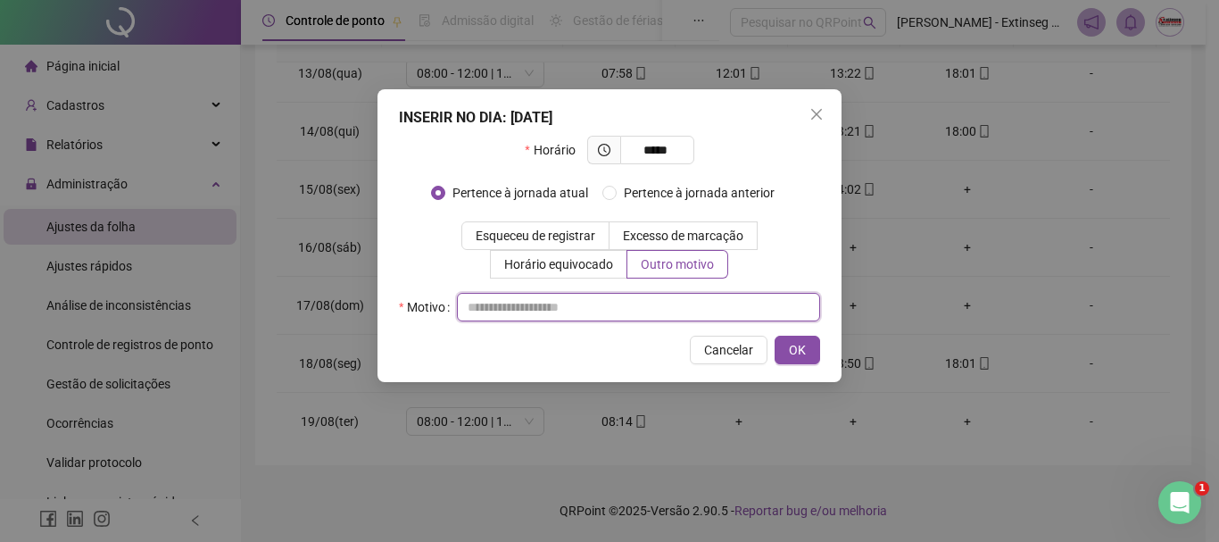
click at [625, 303] on input "text" at bounding box center [638, 307] width 363 height 29
type input "*"
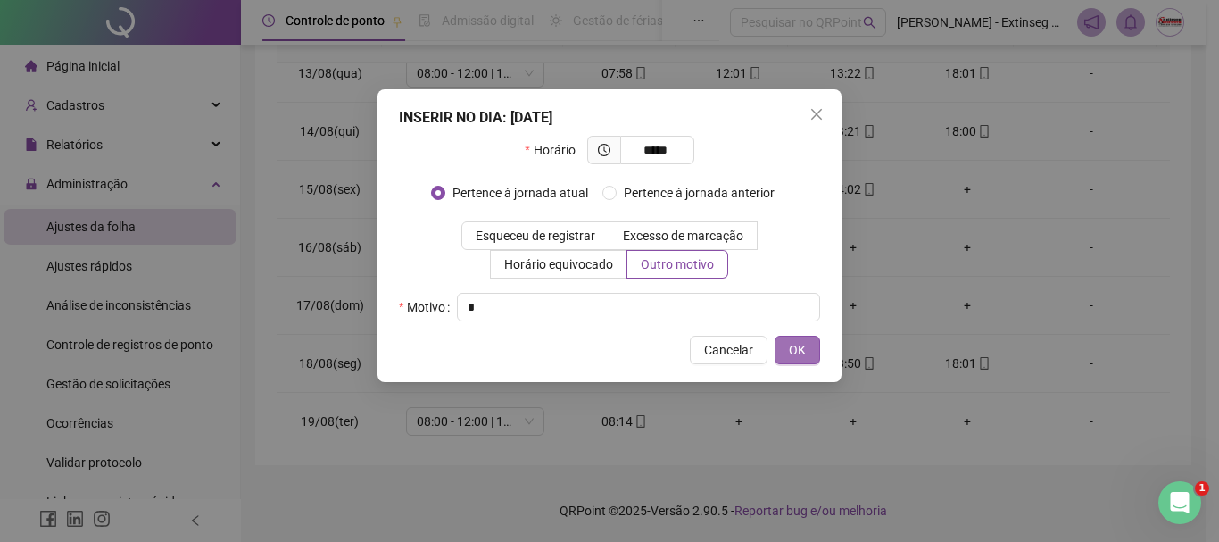
click at [792, 343] on span "OK" at bounding box center [797, 350] width 17 height 20
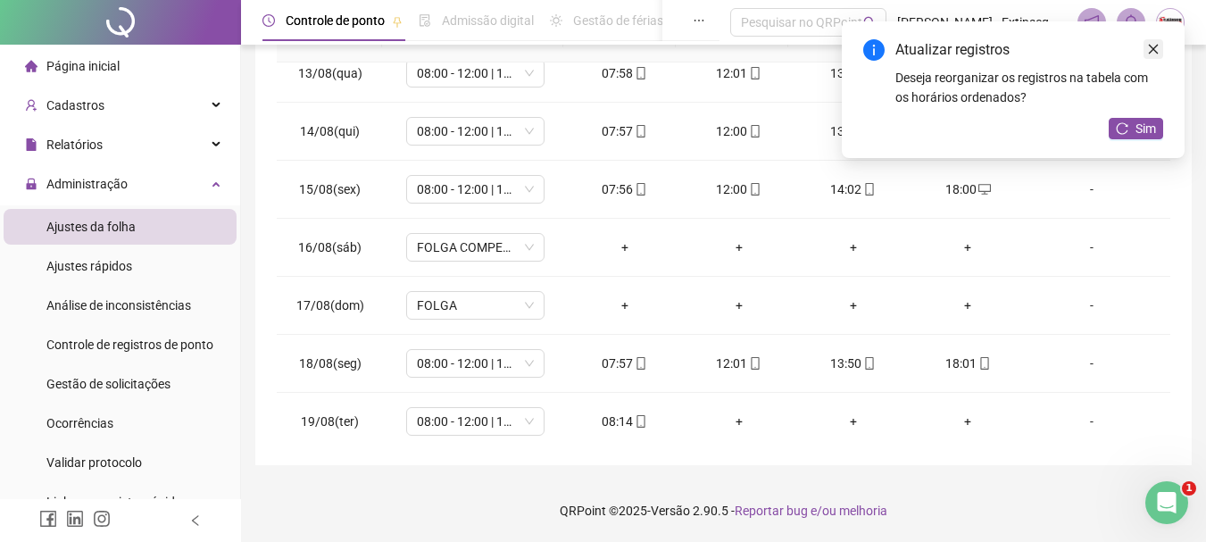
click at [1156, 49] on icon "close" at bounding box center [1153, 49] width 12 height 12
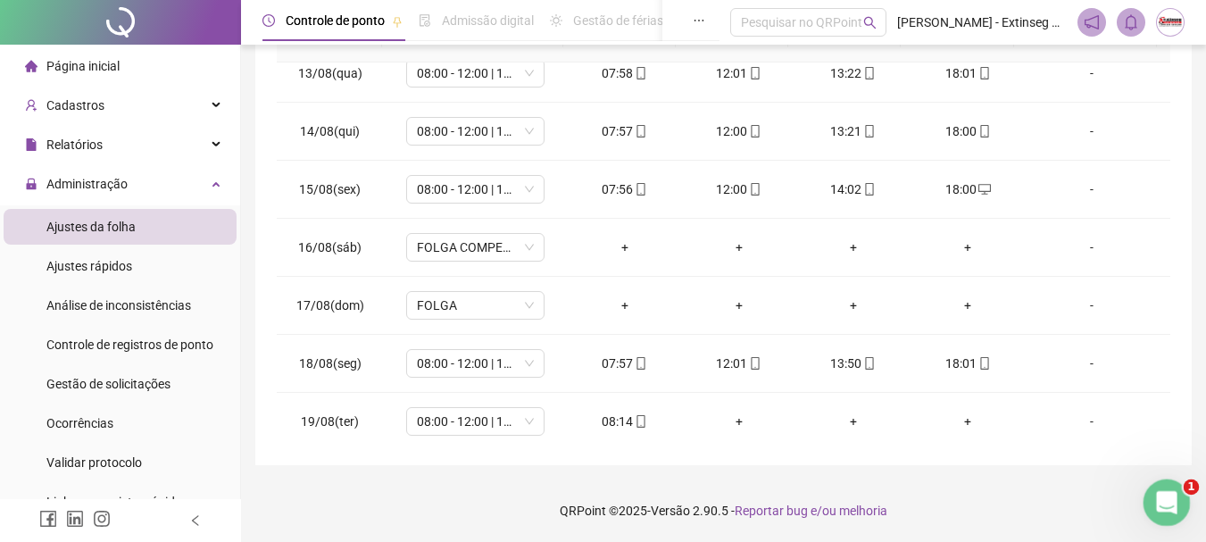
click at [1178, 495] on icon "Abertura do Messenger da Intercom" at bounding box center [1163, 499] width 29 height 29
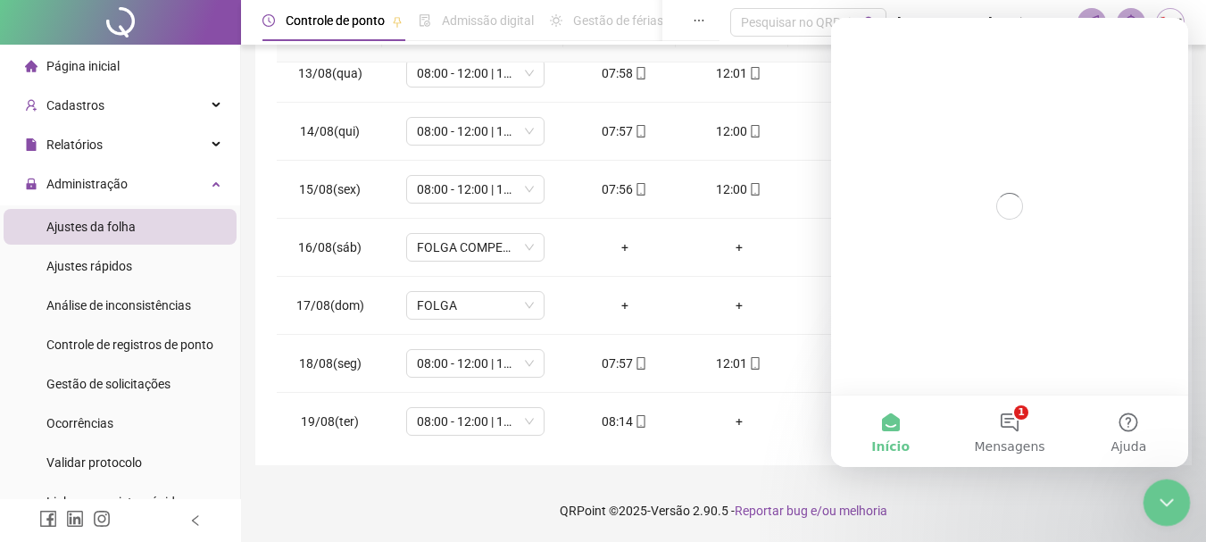
scroll to position [0, 0]
click at [1023, 431] on button "1 Mensagens" at bounding box center [1009, 430] width 119 height 71
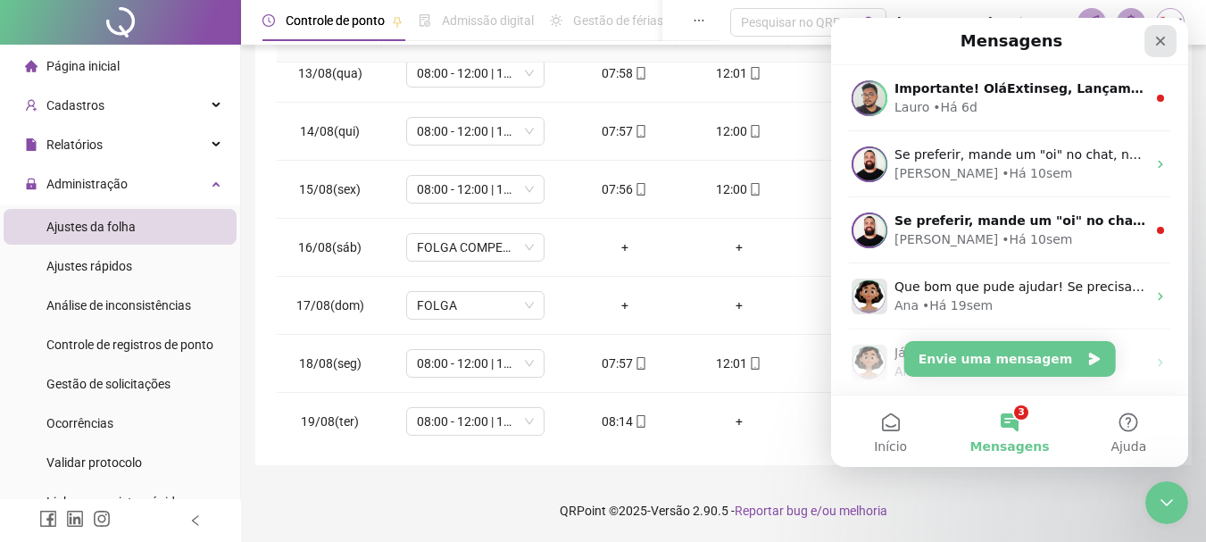
click at [1163, 40] on icon "Fechar" at bounding box center [1160, 41] width 14 height 14
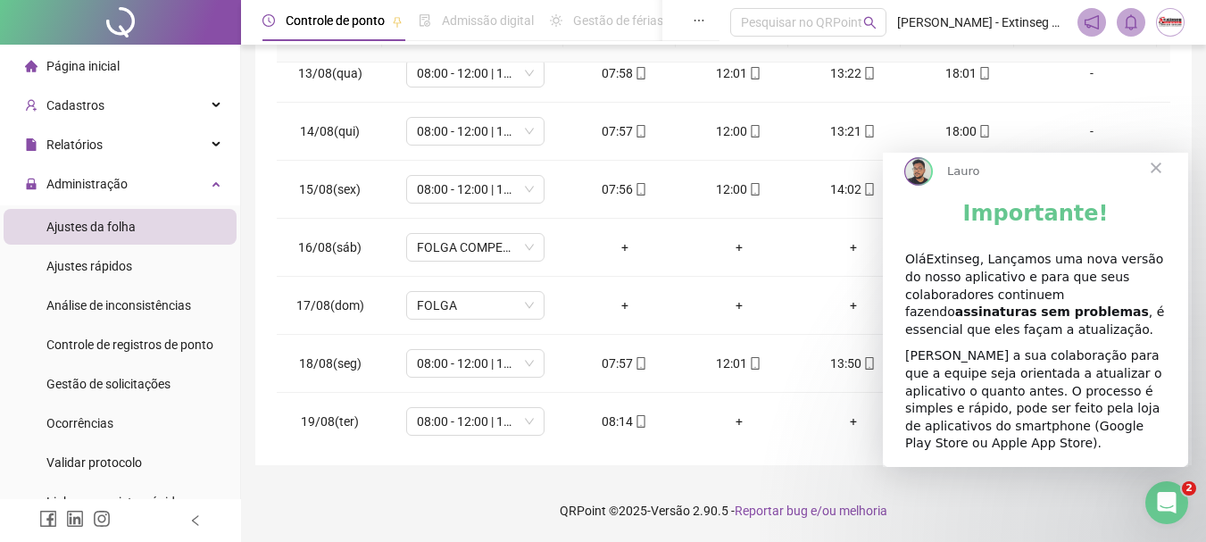
click at [1149, 184] on span "Fechar" at bounding box center [1156, 168] width 64 height 64
